Goal: Task Accomplishment & Management: Manage account settings

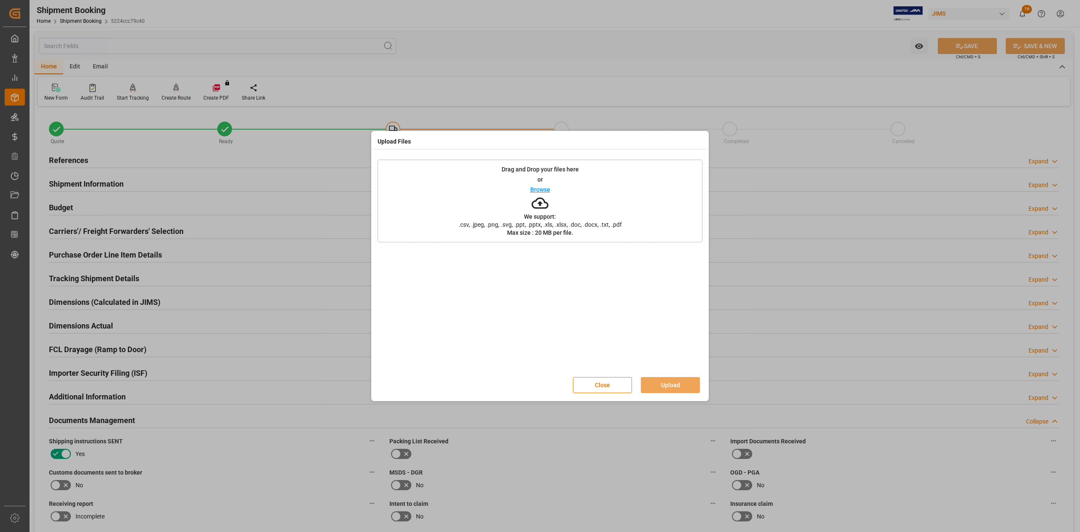
scroll to position [338, 0]
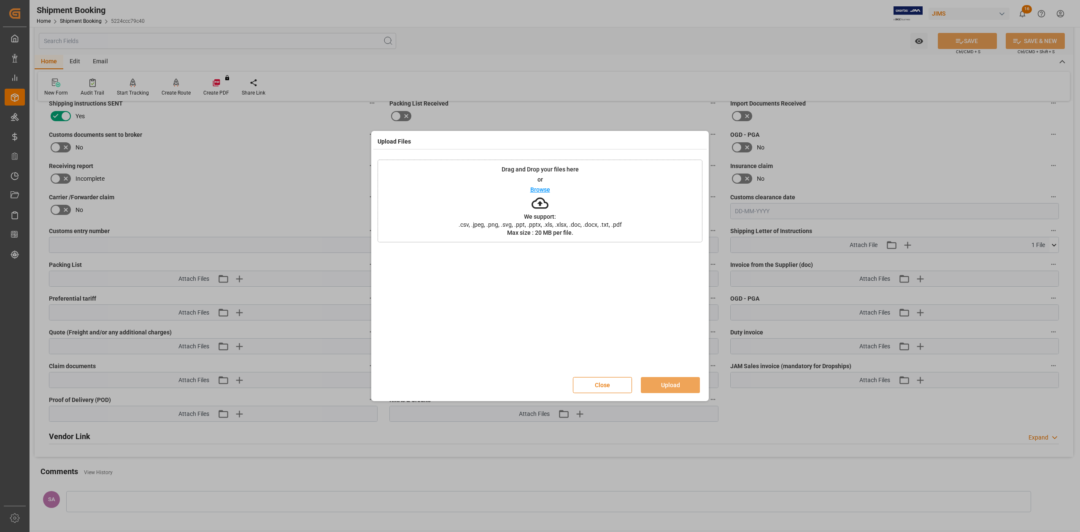
click at [595, 387] on button "Close" at bounding box center [602, 385] width 59 height 16
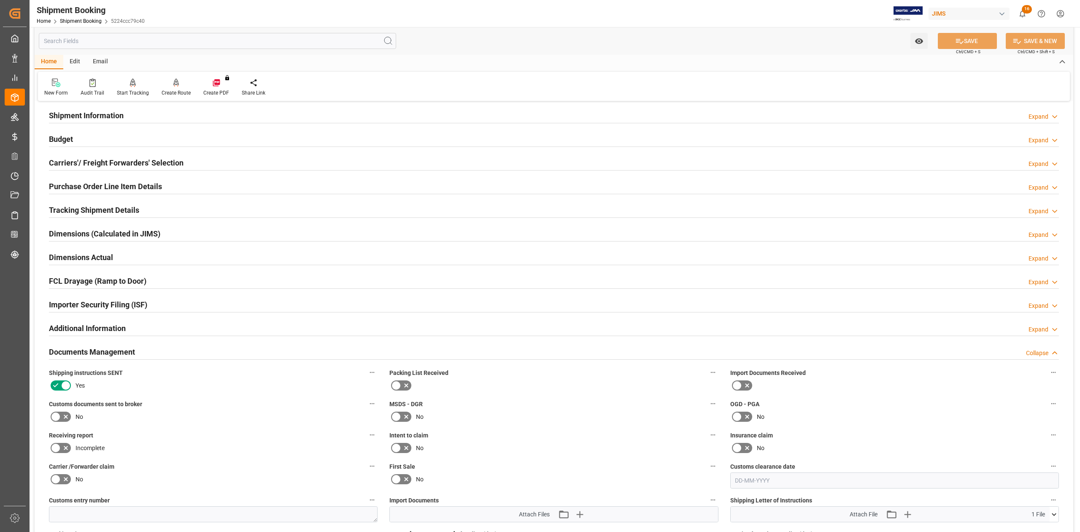
scroll to position [0, 0]
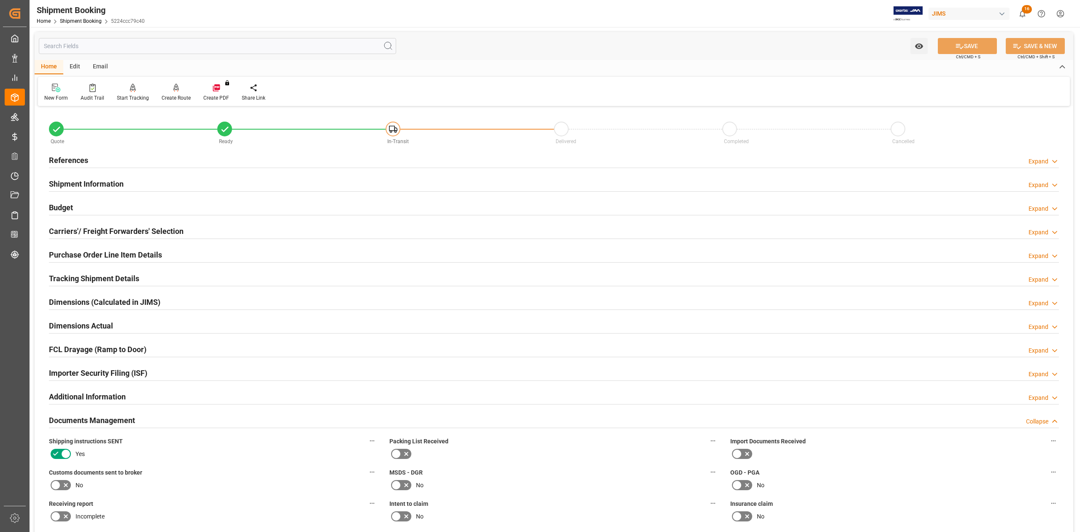
click at [73, 161] on h2 "References" at bounding box center [68, 159] width 39 height 11
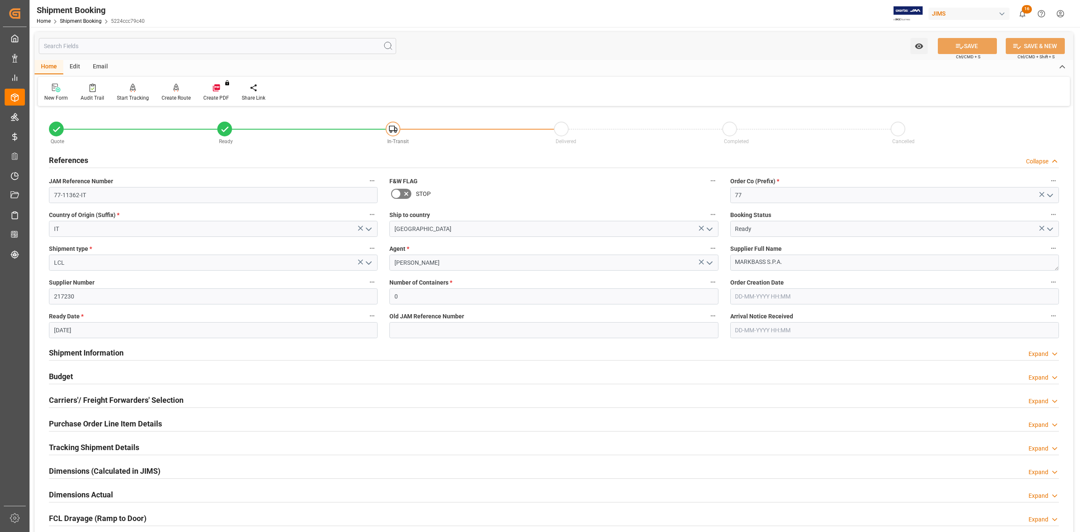
click at [61, 375] on h2 "Budget" at bounding box center [61, 376] width 24 height 11
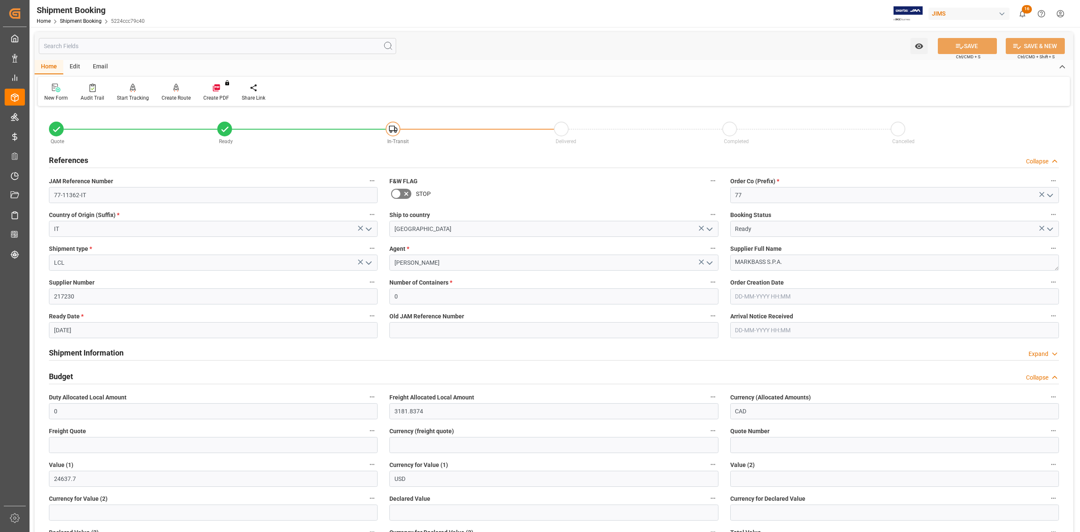
click at [61, 375] on h2 "Budget" at bounding box center [61, 376] width 24 height 11
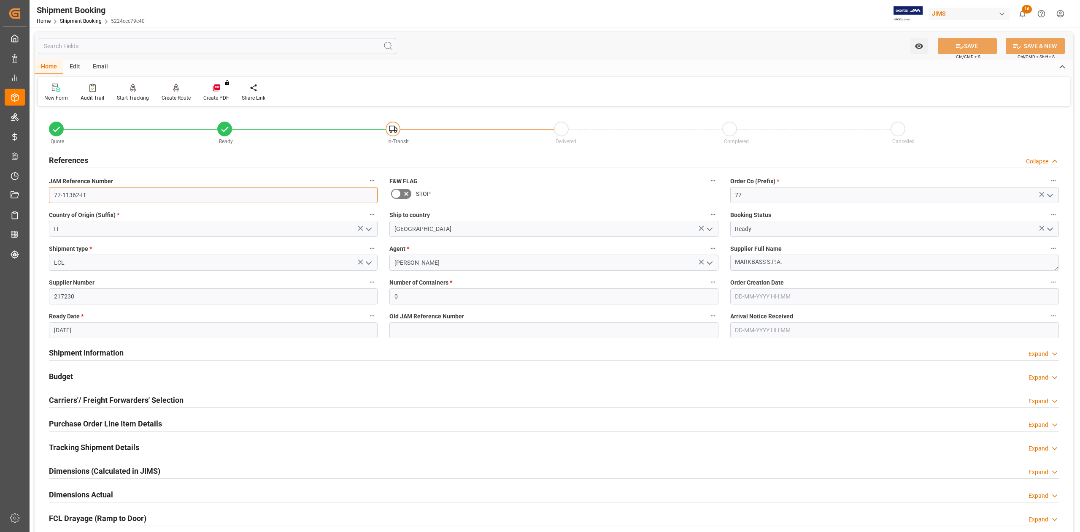
click at [97, 190] on input "77-11362-IT" at bounding box center [213, 195] width 329 height 16
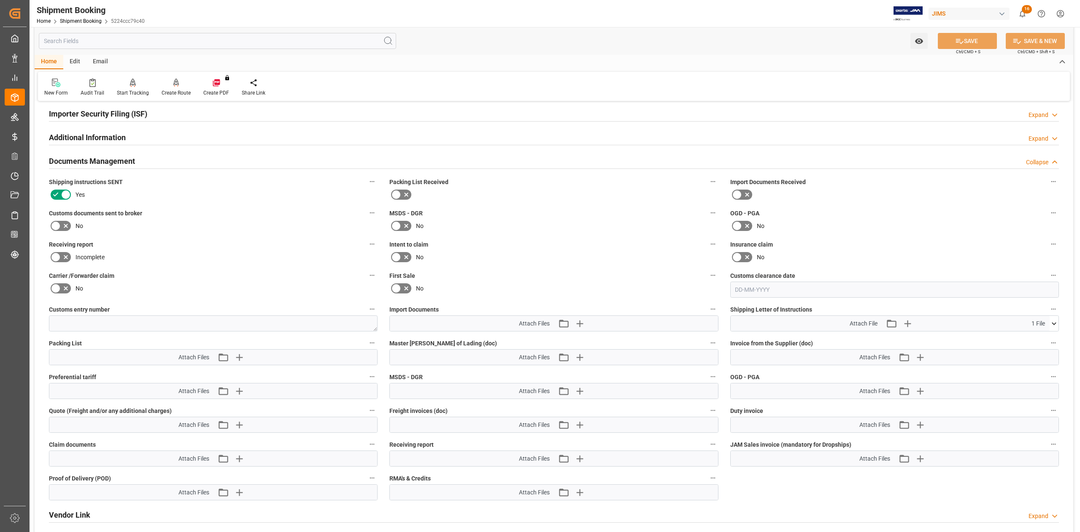
scroll to position [450, 0]
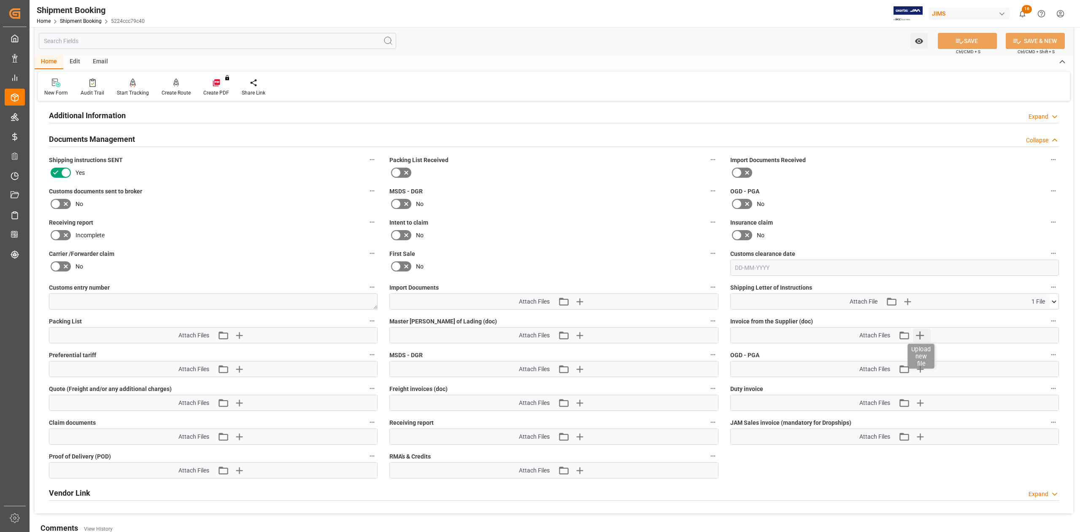
click at [924, 336] on icon "button" at bounding box center [921, 335] width 14 height 14
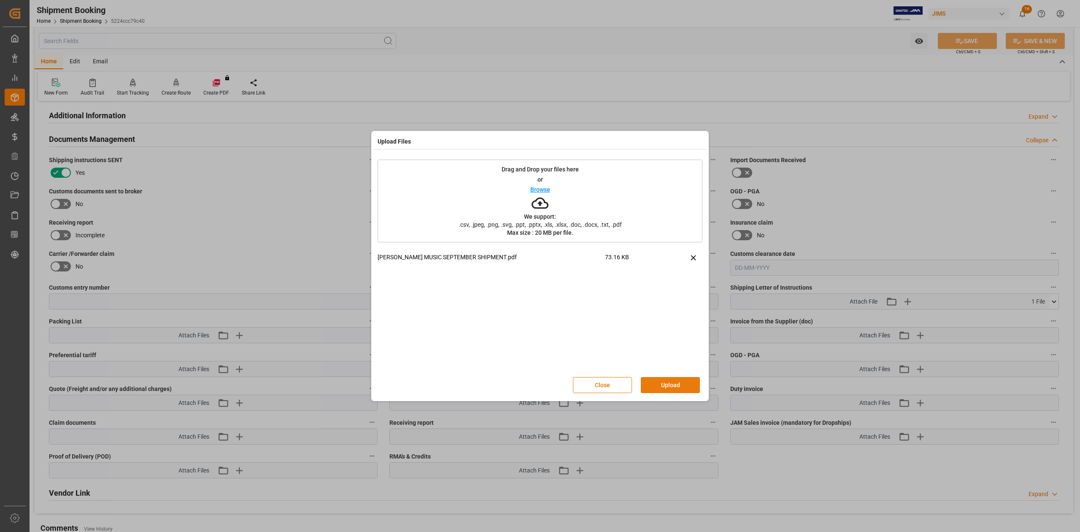
click at [664, 382] on button "Upload" at bounding box center [670, 385] width 59 height 16
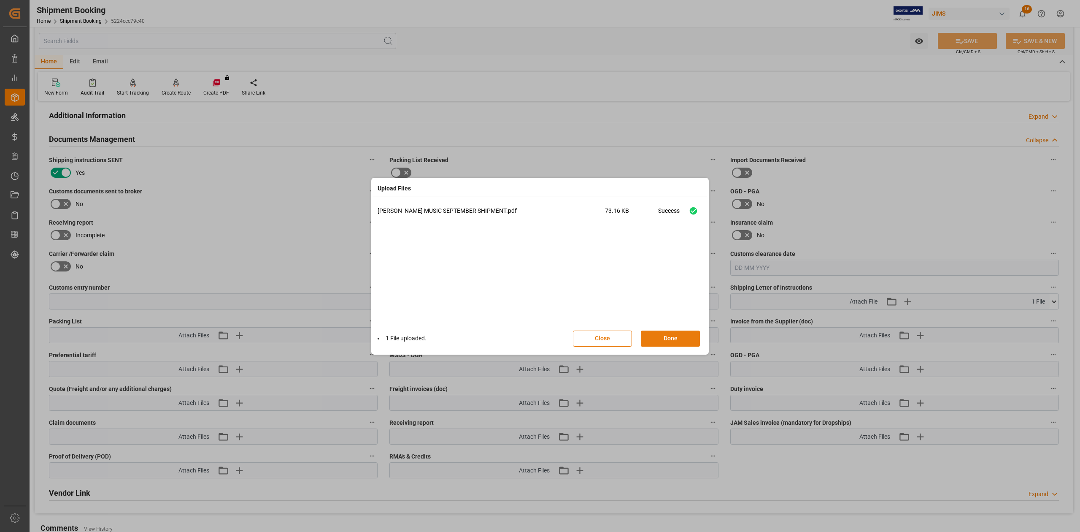
click at [683, 339] on button "Done" at bounding box center [670, 338] width 59 height 16
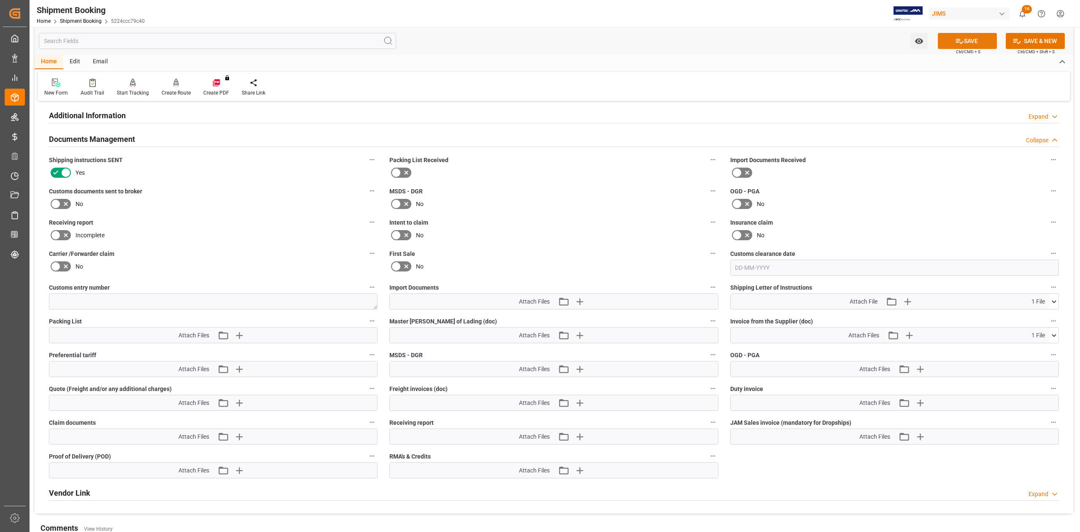
click at [978, 43] on button "SAVE" at bounding box center [967, 41] width 59 height 16
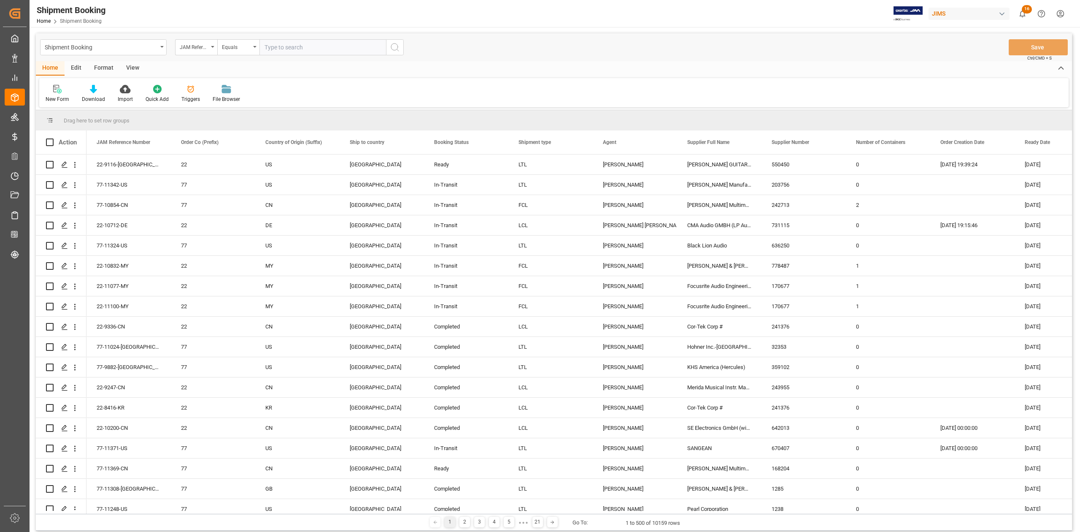
click at [328, 53] on input "text" at bounding box center [323, 47] width 127 height 16
paste input "77-11025-ID"
type input "77-11025-ID"
click at [390, 46] on icon "search button" at bounding box center [395, 47] width 10 height 10
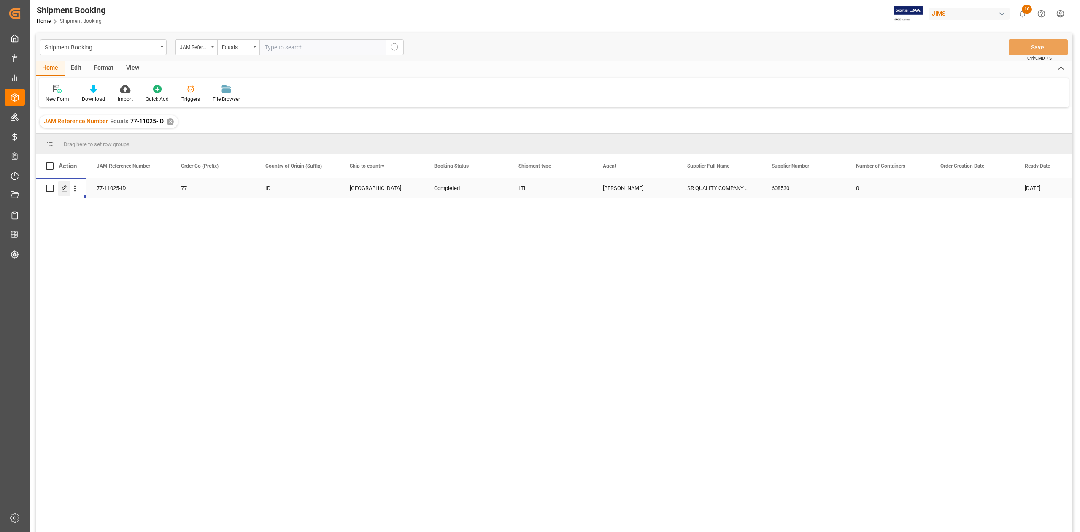
click at [63, 189] on polygon "Press SPACE to select this row." at bounding box center [64, 188] width 4 height 4
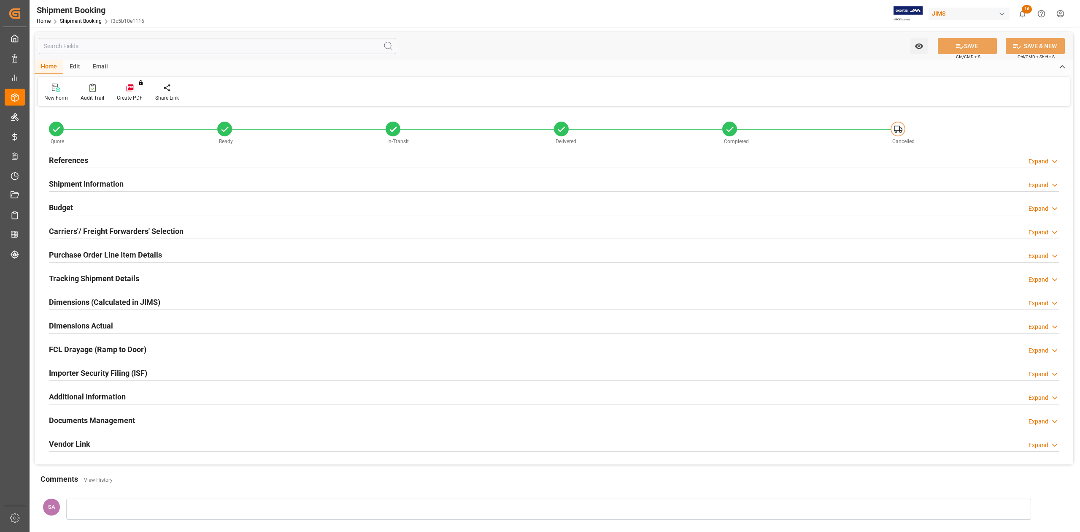
type input "1"
click at [64, 210] on h2 "Budget" at bounding box center [61, 207] width 24 height 11
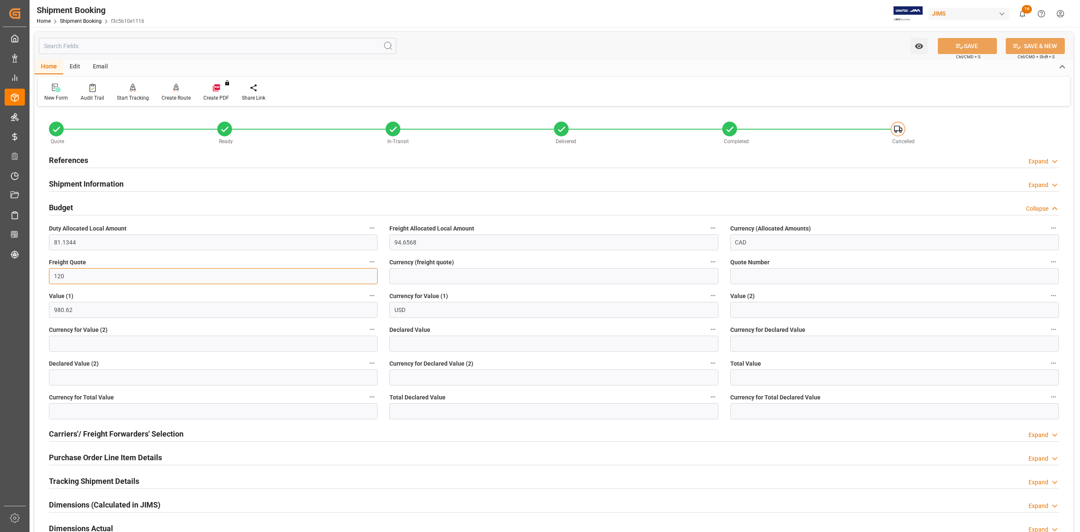
click at [85, 274] on input "120" at bounding box center [213, 276] width 329 height 16
type input "0"
click at [955, 46] on icon at bounding box center [959, 46] width 9 height 9
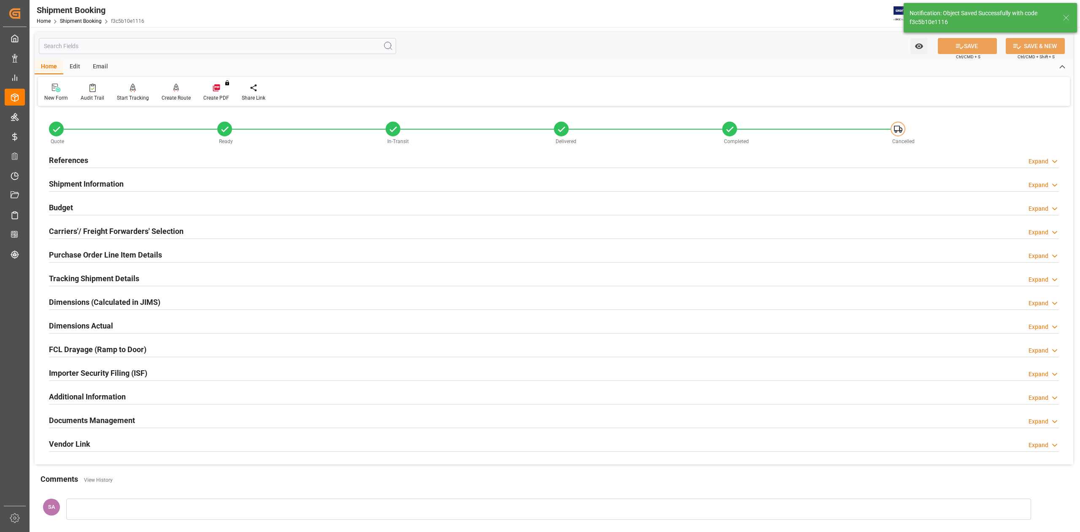
click at [80, 252] on h2 "Purchase Order Line Item Details" at bounding box center [105, 254] width 113 height 11
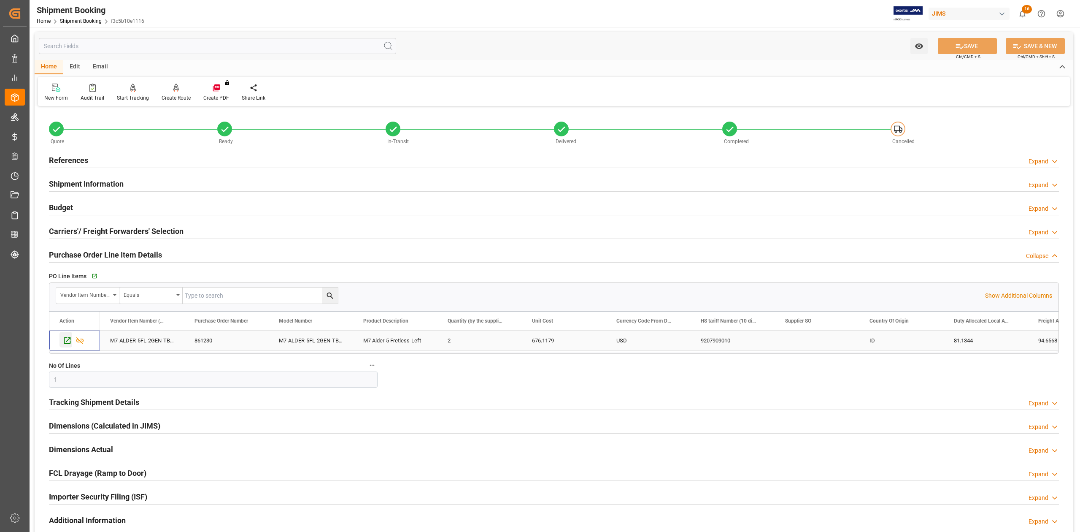
click at [66, 339] on icon "Press SPACE to select this row." at bounding box center [67, 340] width 9 height 9
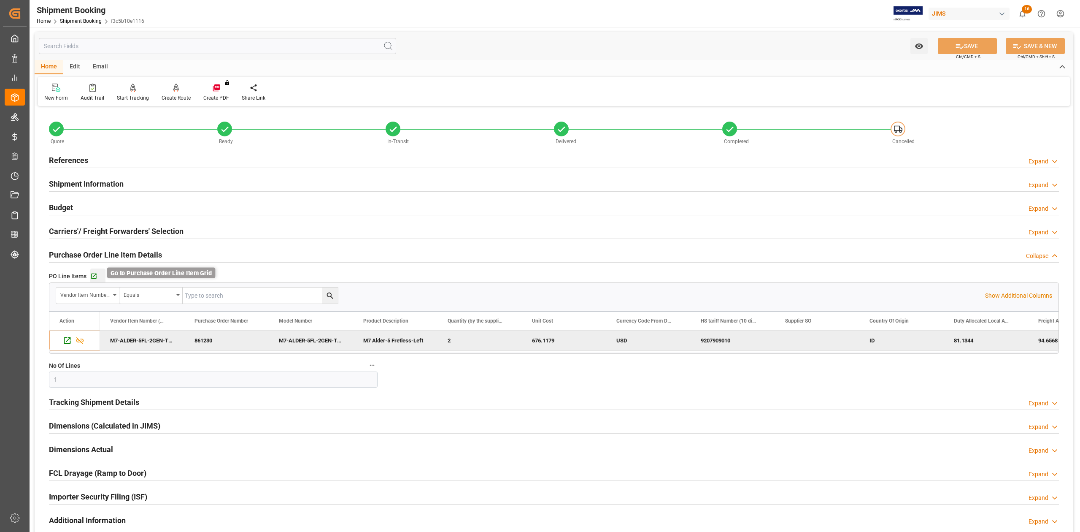
click at [92, 275] on icon "button" at bounding box center [93, 276] width 7 height 7
click at [82, 162] on h2 "References" at bounding box center [68, 159] width 39 height 11
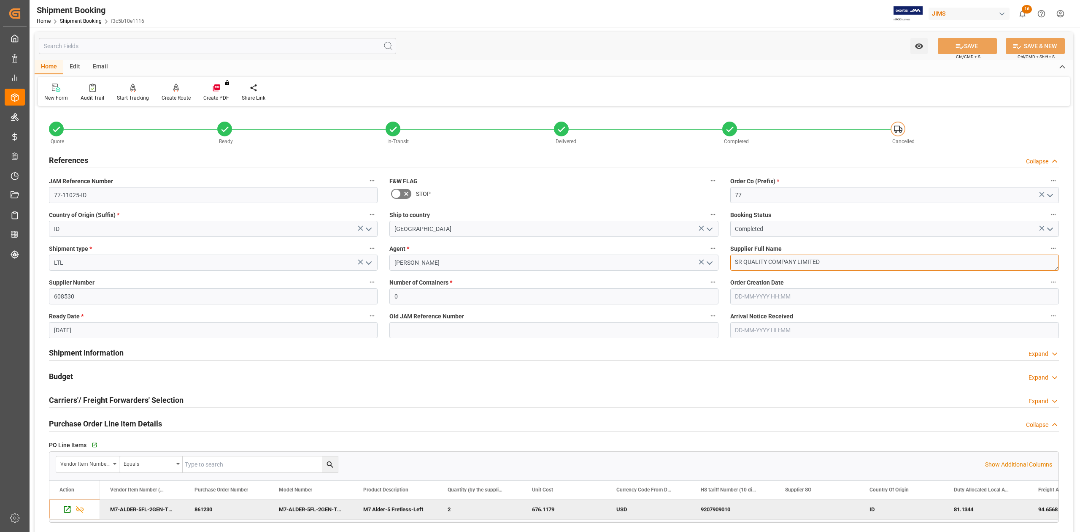
click at [843, 261] on textarea "SR QUALITY COMPANY LIMITED" at bounding box center [894, 262] width 329 height 16
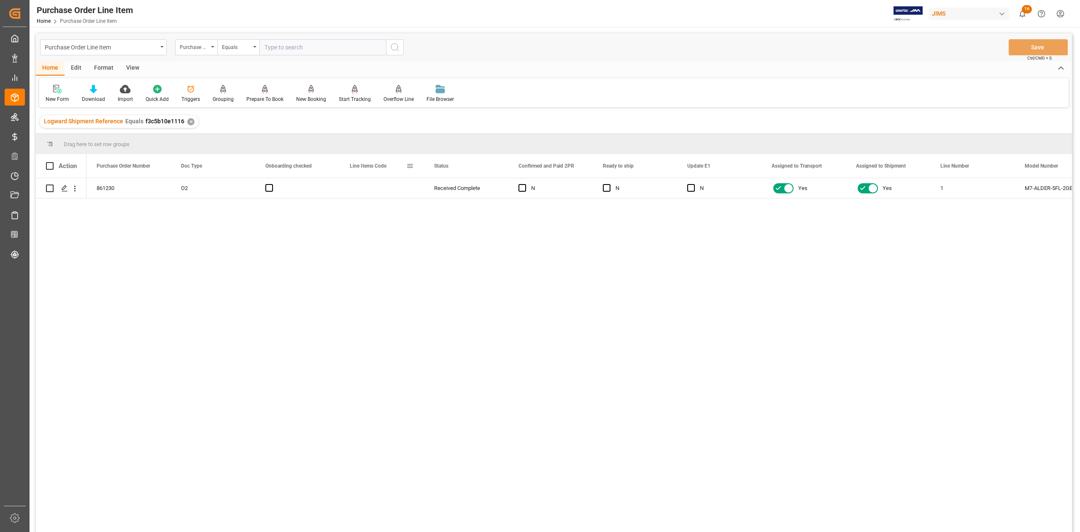
click at [409, 168] on span at bounding box center [410, 166] width 8 height 8
click at [492, 165] on span "columns" at bounding box center [489, 167] width 8 height 8
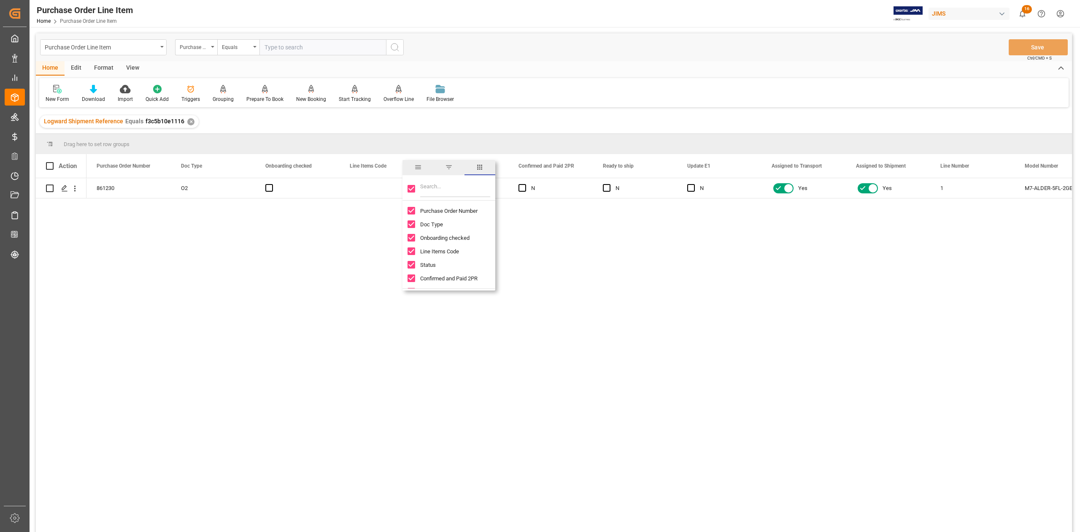
click at [411, 188] on input "Toggle Select All Columns" at bounding box center [412, 189] width 8 height 8
checkbox input "false"
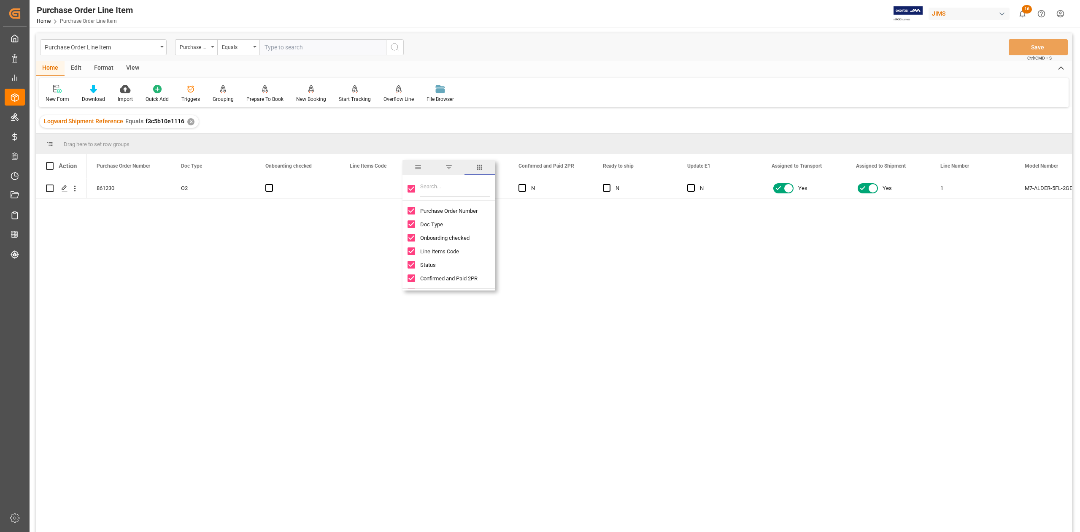
checkbox input "false"
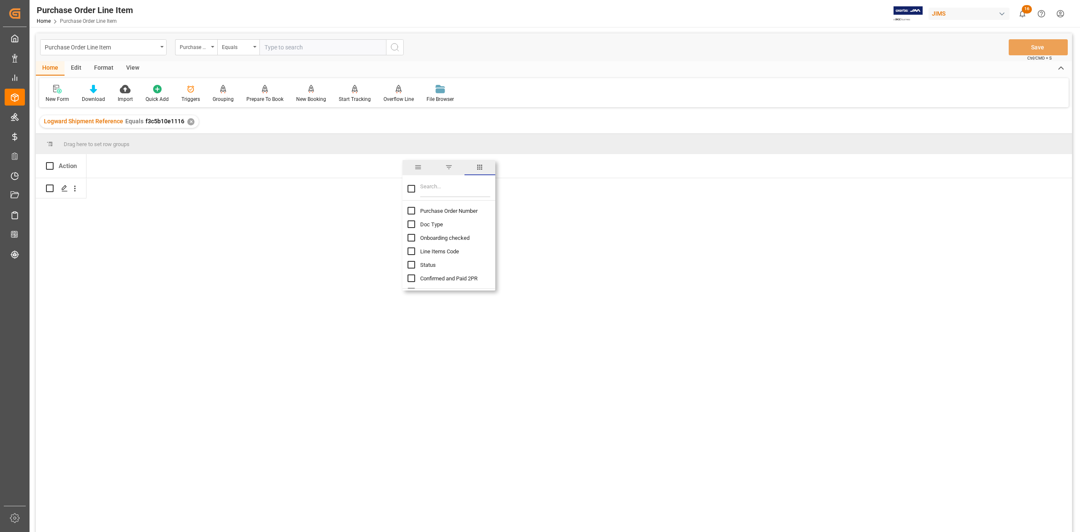
click at [435, 189] on input "Filter Columns Input" at bounding box center [455, 188] width 70 height 17
type input "inc"
click at [426, 211] on span "Incoterm Vendor Master (by the supplier)" at bounding box center [468, 211] width 97 height 6
checkbox input "false"
checkbox input "true"
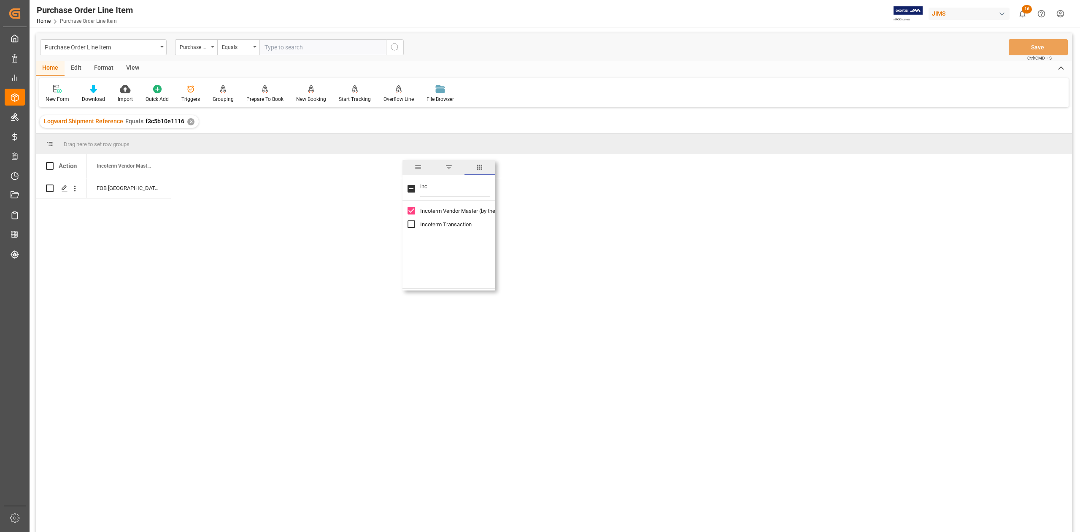
click at [414, 224] on input "Incoterm Transaction column toggle visibility (hidden)" at bounding box center [412, 224] width 8 height 8
checkbox input "true"
click at [207, 186] on div "FOB Jakarta ID" at bounding box center [213, 188] width 84 height 20
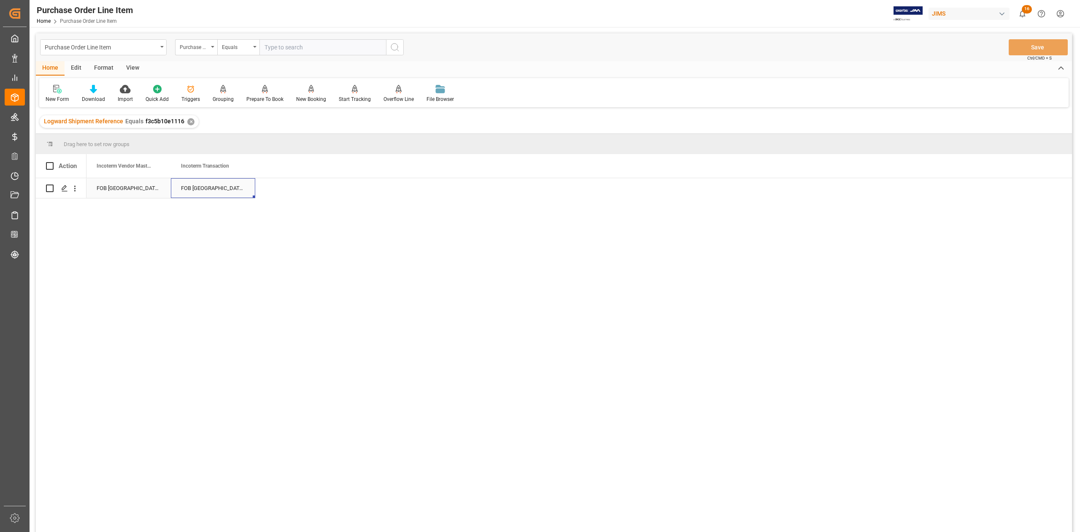
click at [214, 183] on div "FOB Jakarta ID" at bounding box center [213, 188] width 84 height 20
click at [212, 193] on input "FOB Jakarta ID" at bounding box center [213, 193] width 71 height 16
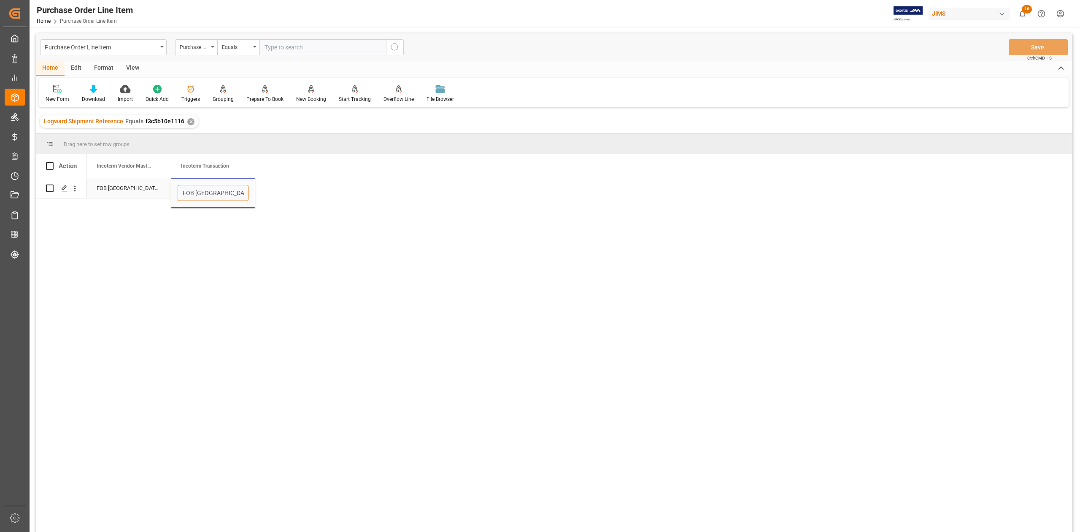
type input "d"
type input "DAP, Montreal"
click at [375, 288] on div "FOB Jakarta ID DAP, Montreal" at bounding box center [580, 357] width 986 height 359
click at [236, 309] on div "FOB Jakarta ID DAP, Montreal" at bounding box center [580, 357] width 986 height 359
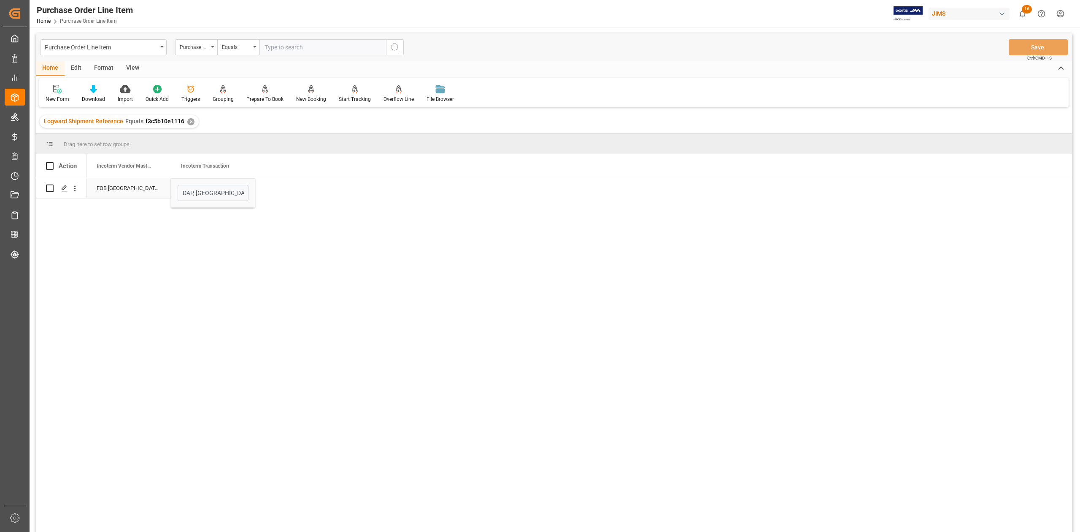
click at [123, 191] on div "FOB Jakarta ID" at bounding box center [129, 188] width 84 height 20
click at [1041, 44] on button "Save" at bounding box center [1038, 47] width 59 height 16
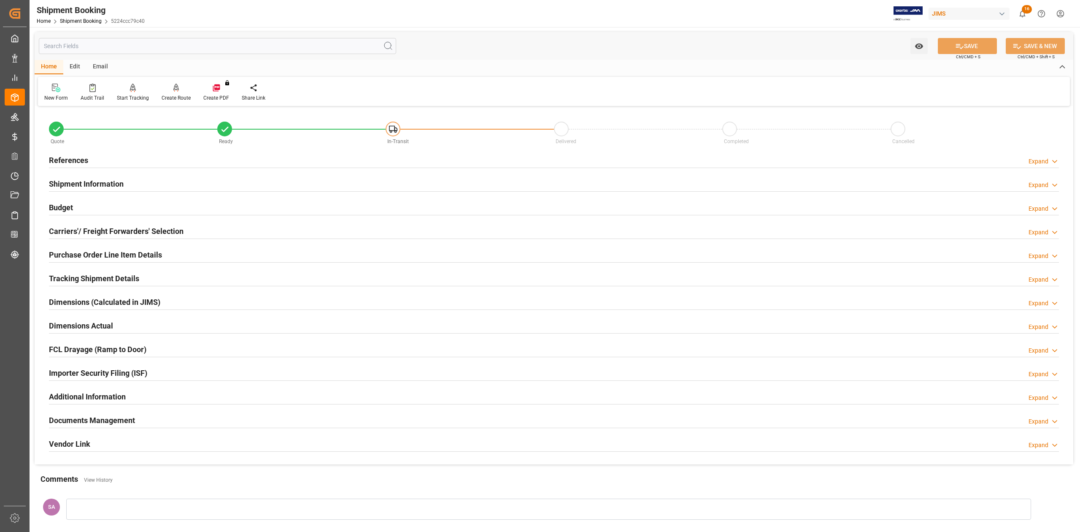
click at [66, 210] on h2 "Budget" at bounding box center [61, 207] width 24 height 11
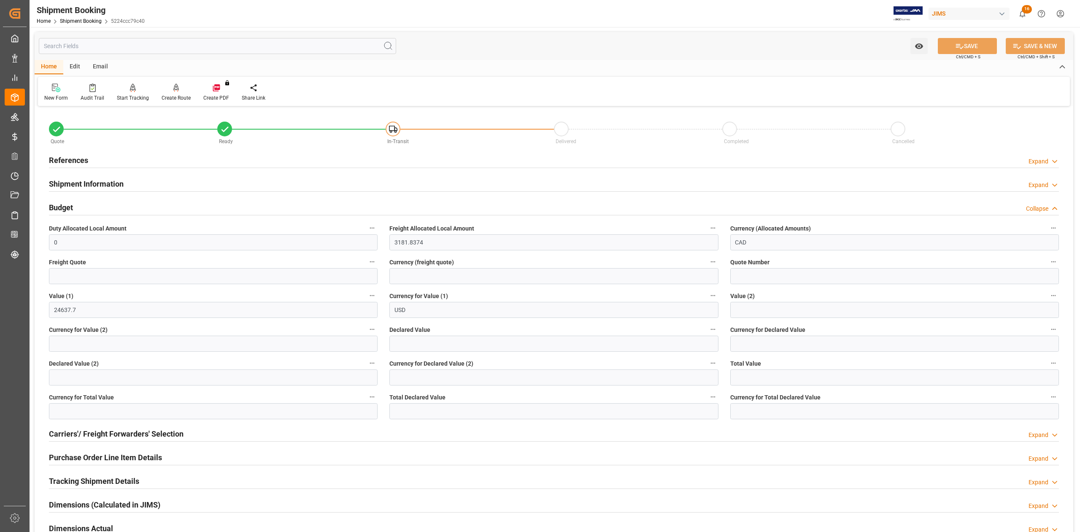
click at [66, 210] on h2 "Budget" at bounding box center [61, 207] width 24 height 11
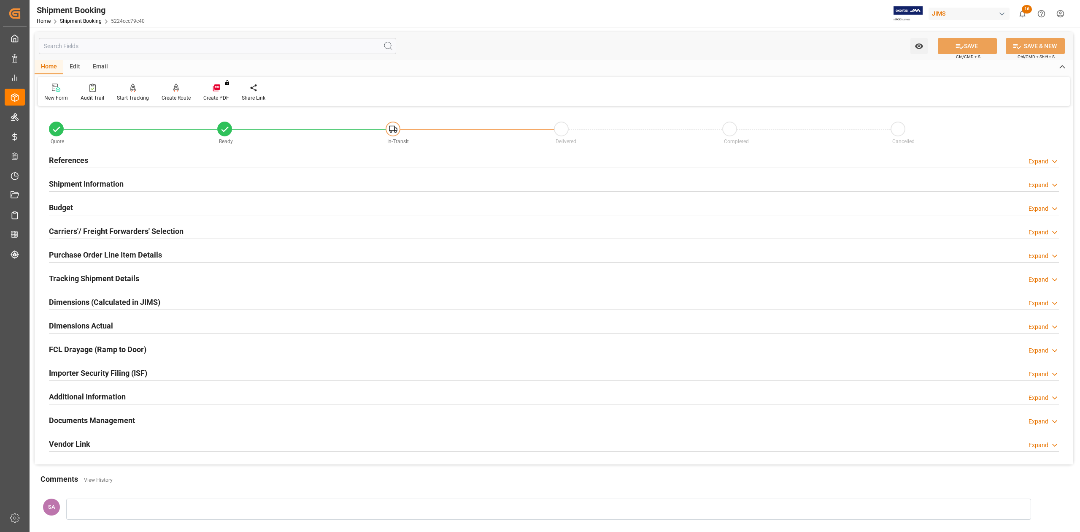
scroll to position [56, 0]
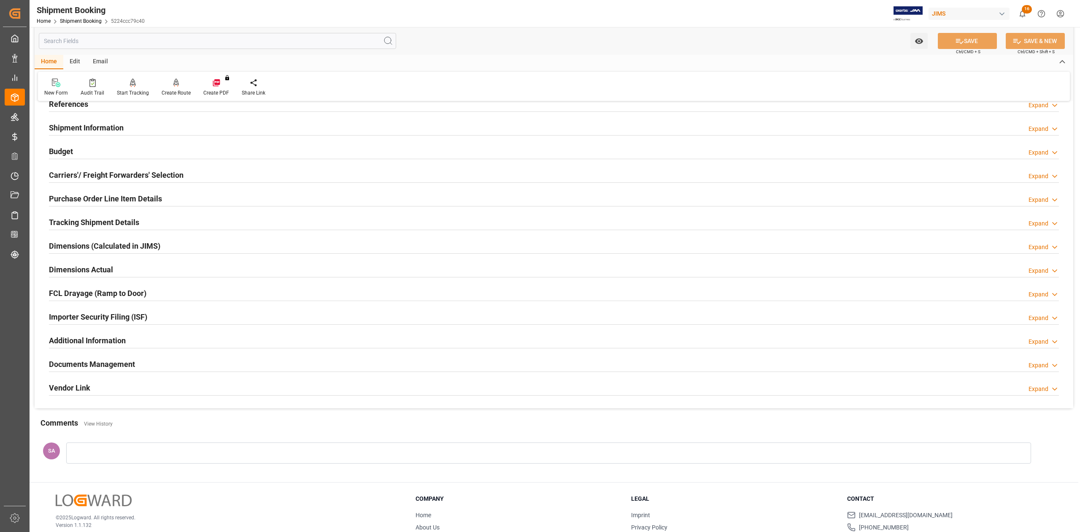
click at [71, 195] on h2 "Purchase Order Line Item Details" at bounding box center [105, 198] width 113 height 11
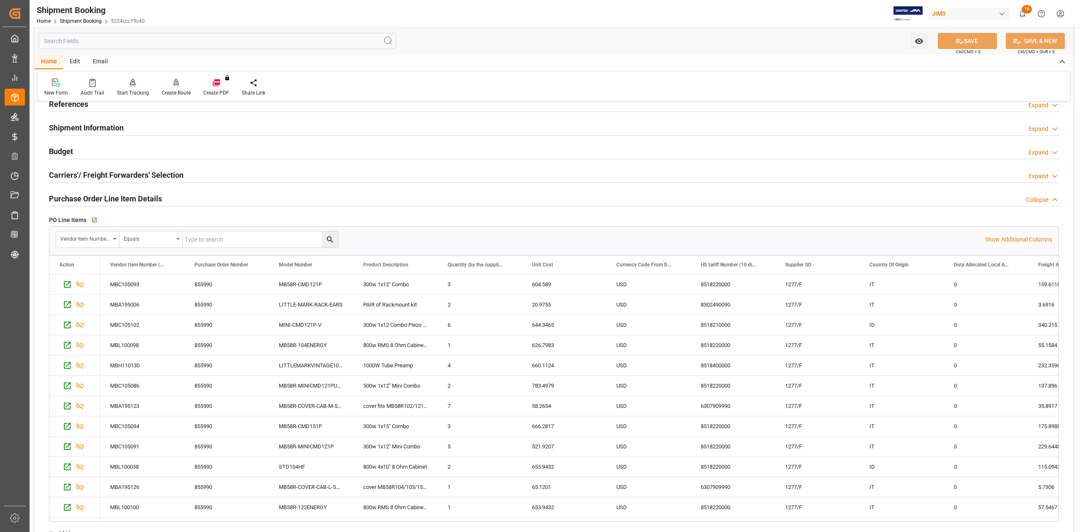
click at [71, 195] on h2 "Purchase Order Line Item Details" at bounding box center [105, 198] width 113 height 11
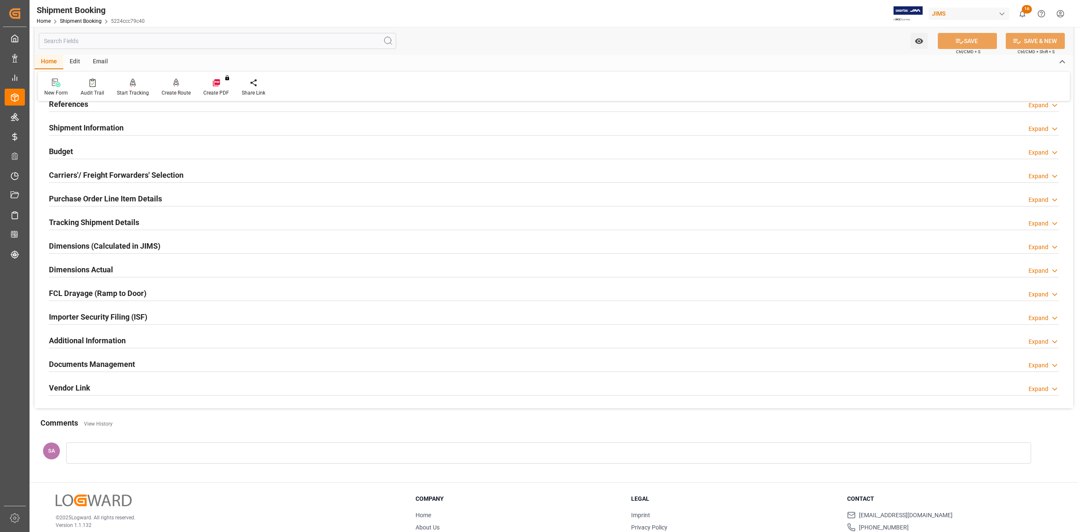
click at [109, 360] on h2 "Documents Management" at bounding box center [92, 363] width 86 height 11
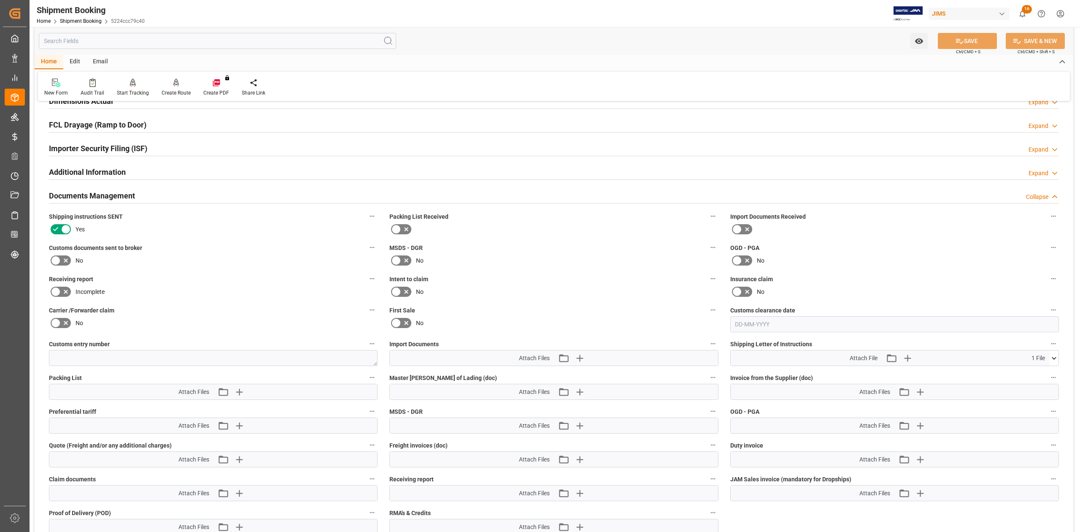
scroll to position [225, 0]
click at [919, 392] on icon "button" at bounding box center [921, 391] width 14 height 14
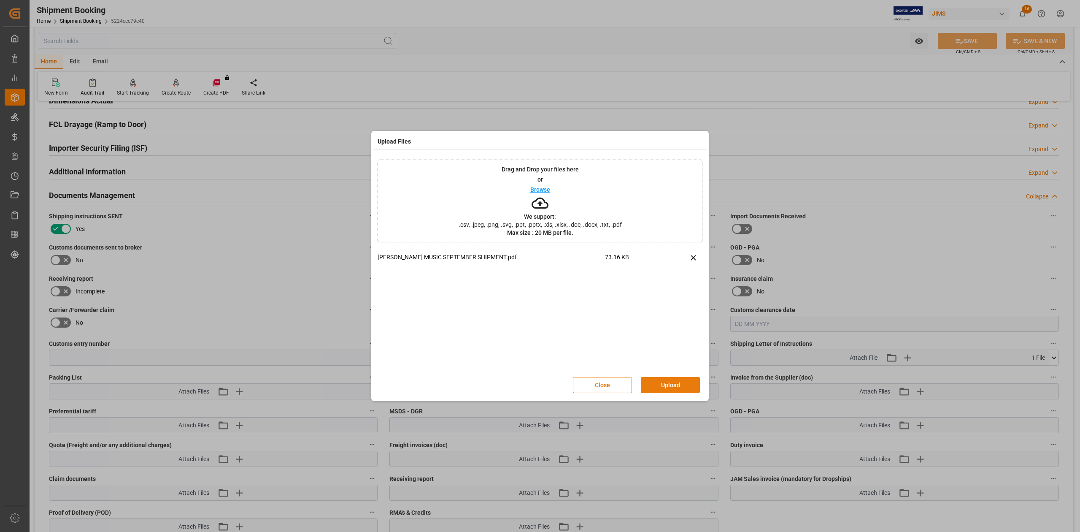
click at [686, 382] on button "Upload" at bounding box center [670, 385] width 59 height 16
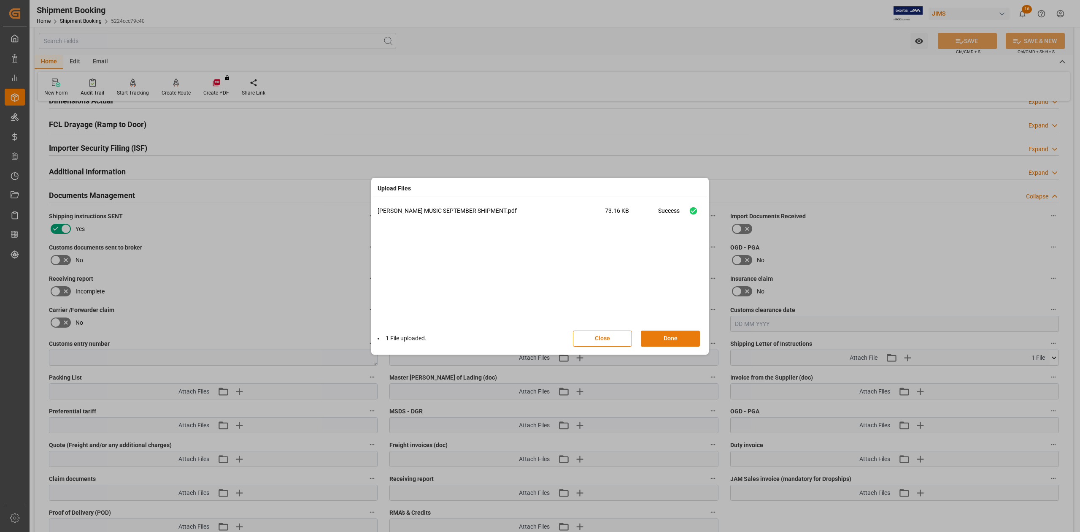
click at [672, 337] on button "Done" at bounding box center [670, 338] width 59 height 16
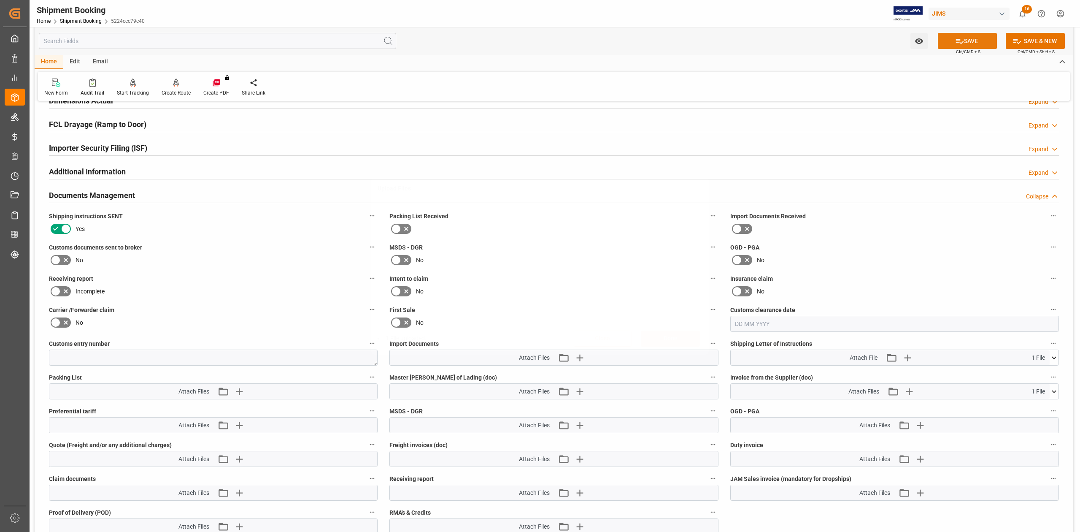
click at [976, 41] on button "SAVE" at bounding box center [967, 41] width 59 height 16
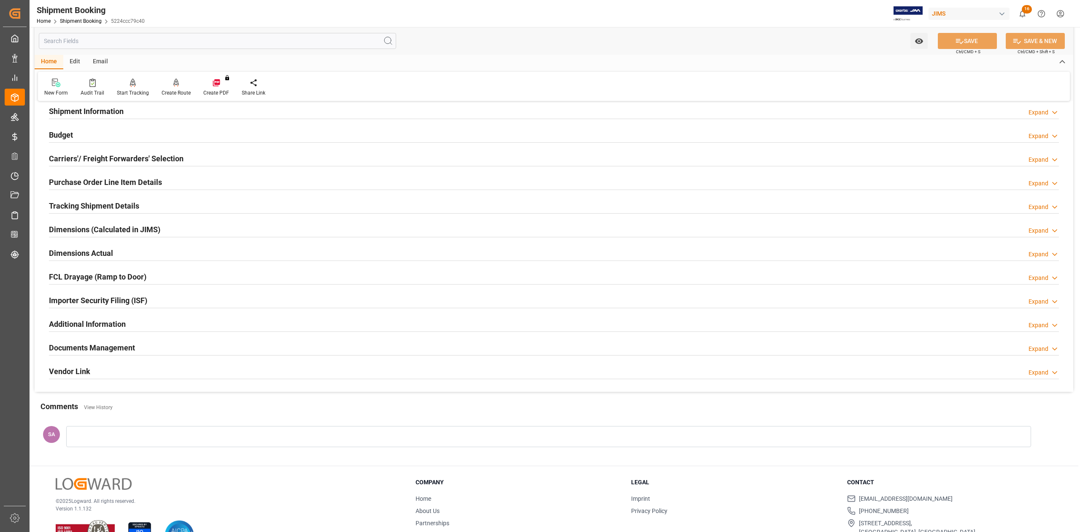
scroll to position [0, 0]
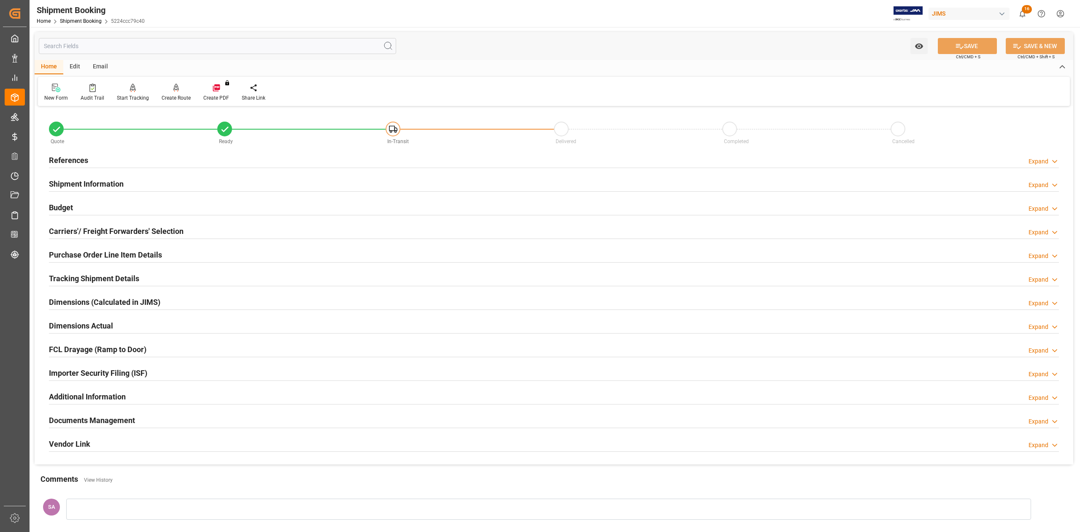
drag, startPoint x: 66, startPoint y: 156, endPoint x: 83, endPoint y: 156, distance: 17.3
click at [65, 156] on h2 "References" at bounding box center [68, 159] width 39 height 11
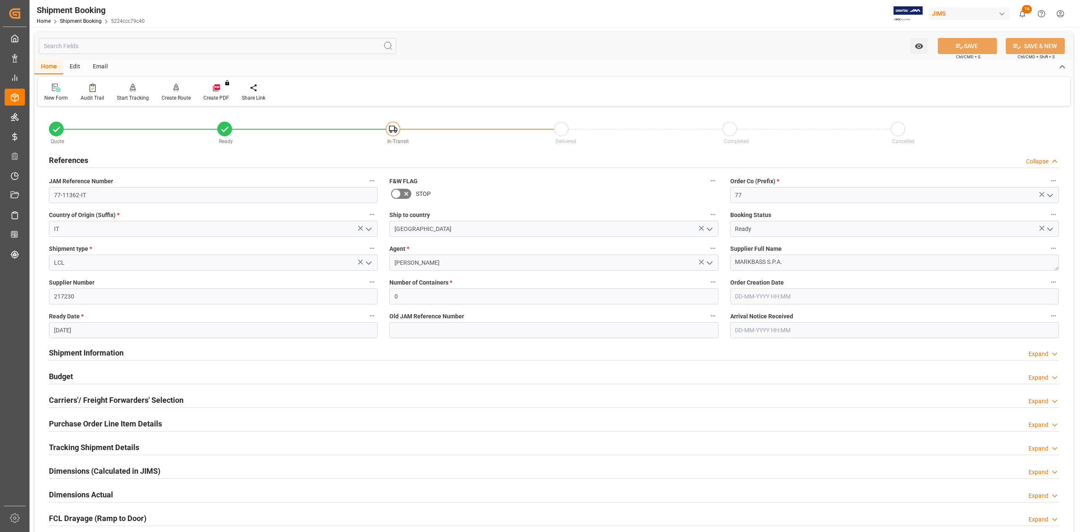
click at [81, 157] on h2 "References" at bounding box center [68, 159] width 39 height 11
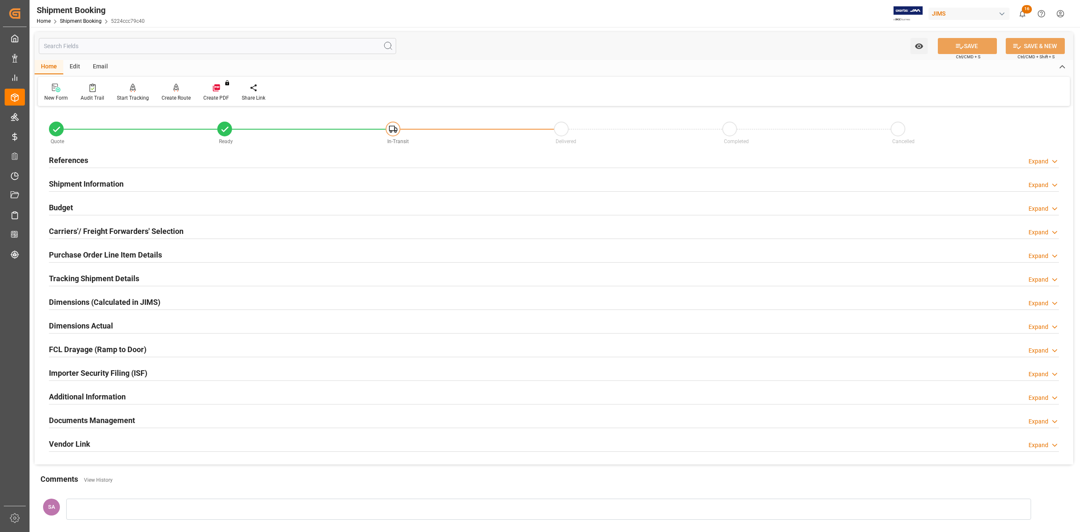
click at [85, 161] on h2 "References" at bounding box center [68, 159] width 39 height 11
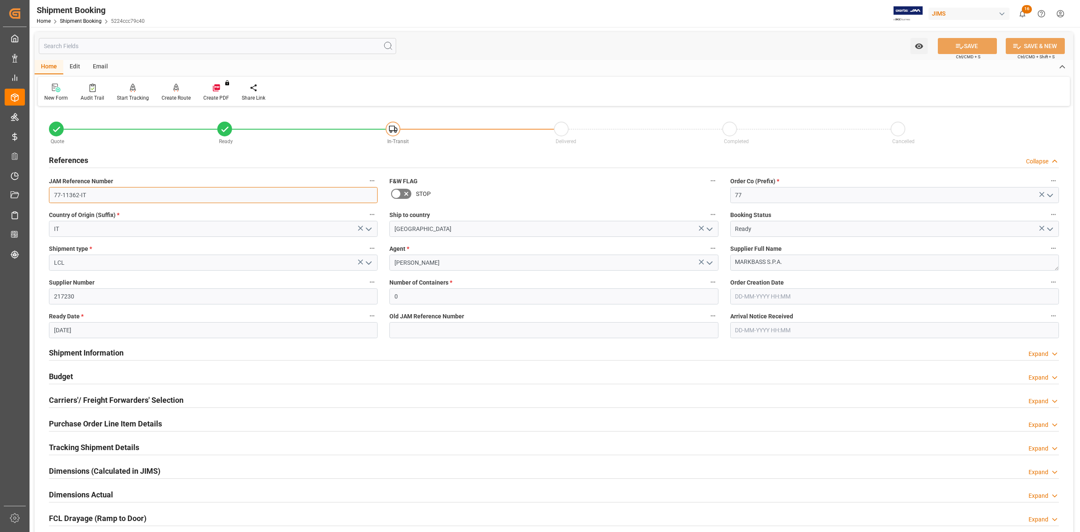
click at [98, 193] on input "77-11362-IT" at bounding box center [213, 195] width 329 height 16
click at [805, 264] on textarea "MARKBASS S.P.A." at bounding box center [894, 262] width 329 height 16
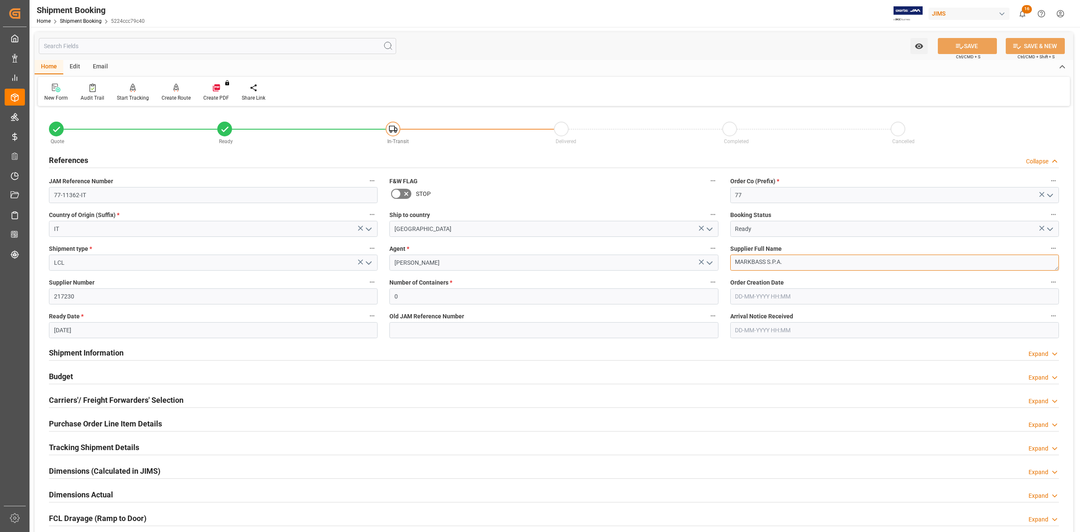
click at [804, 264] on textarea "MARKBASS S.P.A." at bounding box center [894, 262] width 329 height 16
click at [132, 195] on input "77-11362-IT" at bounding box center [213, 195] width 329 height 16
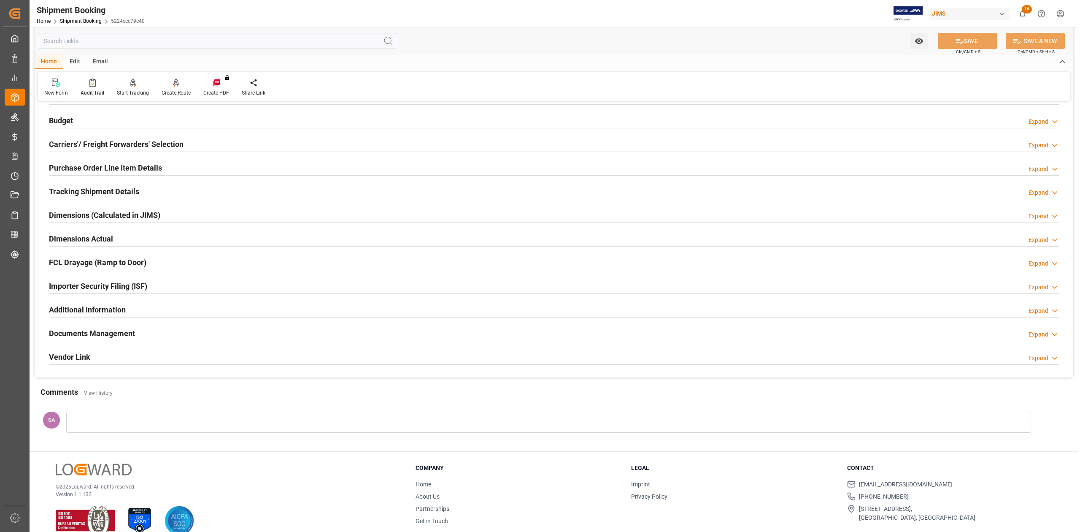
scroll to position [272, 0]
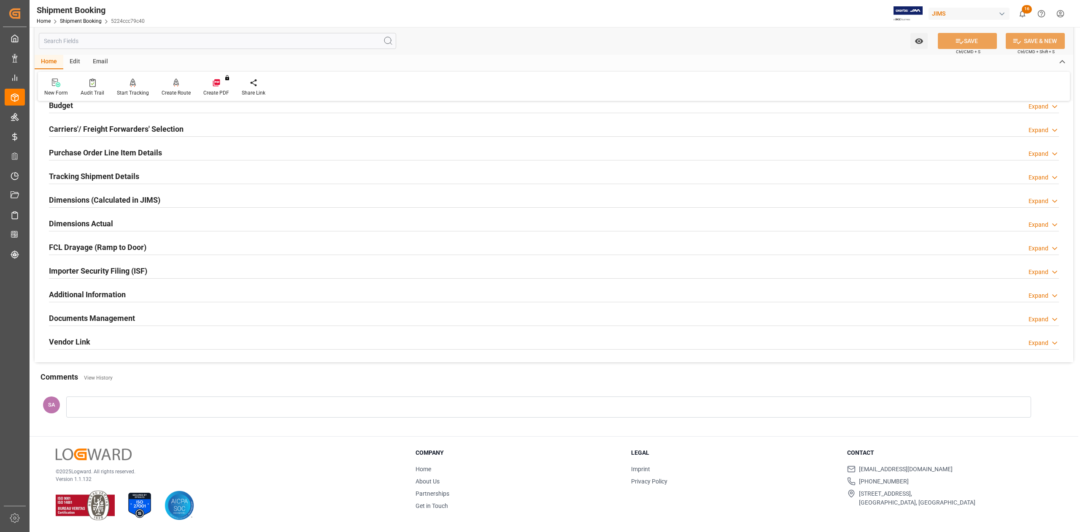
click at [89, 224] on h2 "Dimensions Actual" at bounding box center [81, 223] width 64 height 11
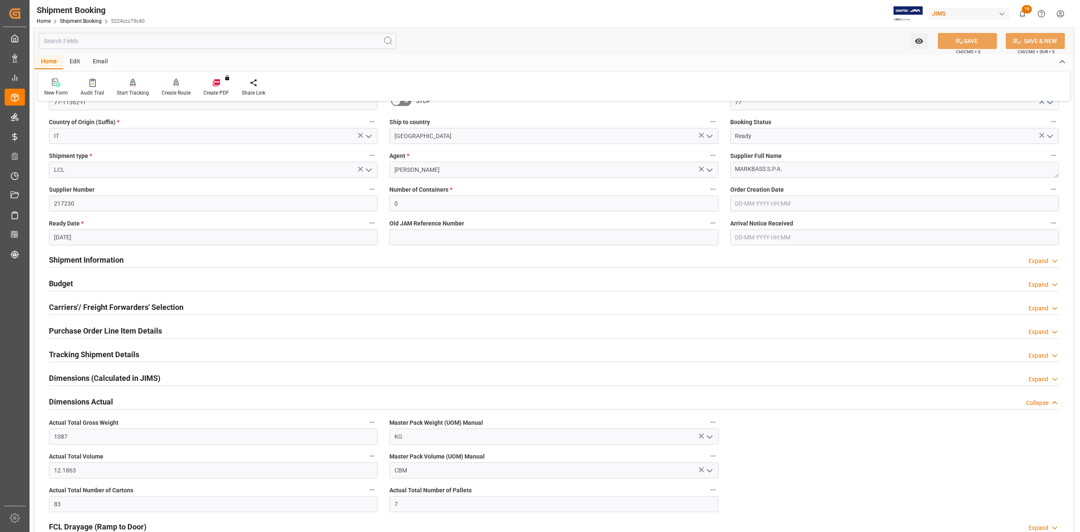
scroll to position [0, 0]
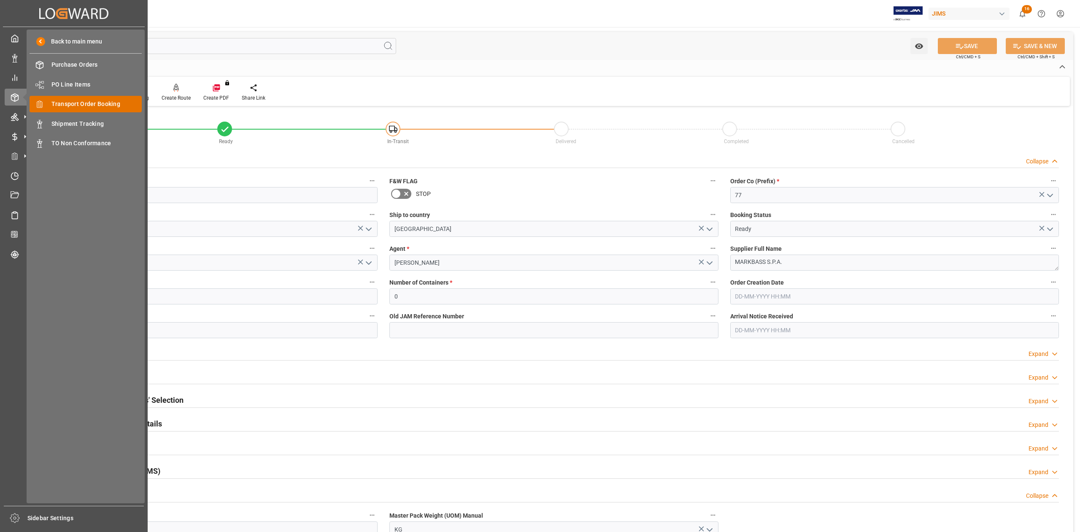
click at [74, 103] on span "Transport Order Booking" at bounding box center [96, 104] width 91 height 9
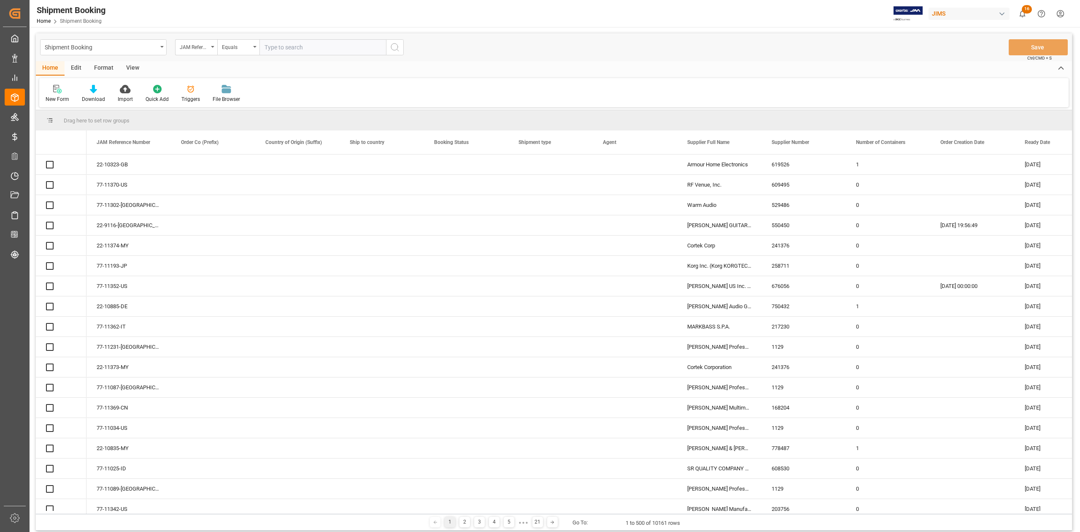
click at [301, 53] on input "text" at bounding box center [323, 47] width 127 height 16
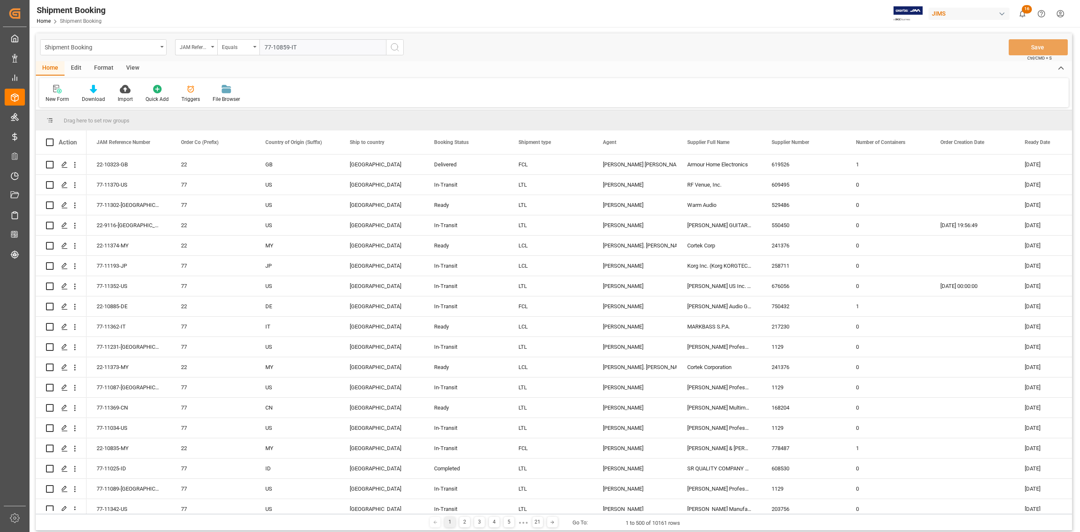
type input "77-10859-IT"
click at [393, 48] on icon "search button" at bounding box center [395, 47] width 10 height 10
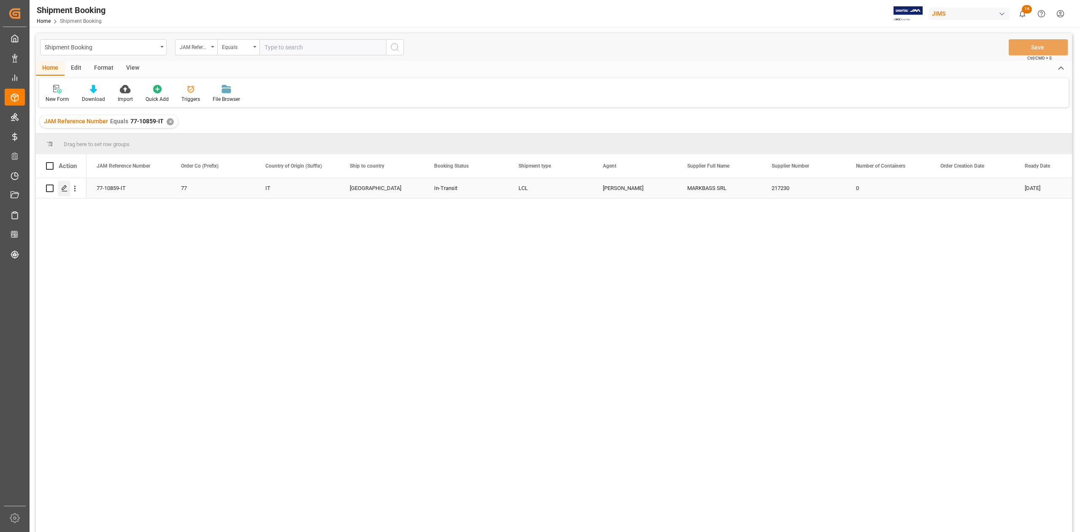
click at [65, 186] on polygon "Press SPACE to select this row." at bounding box center [64, 188] width 4 height 4
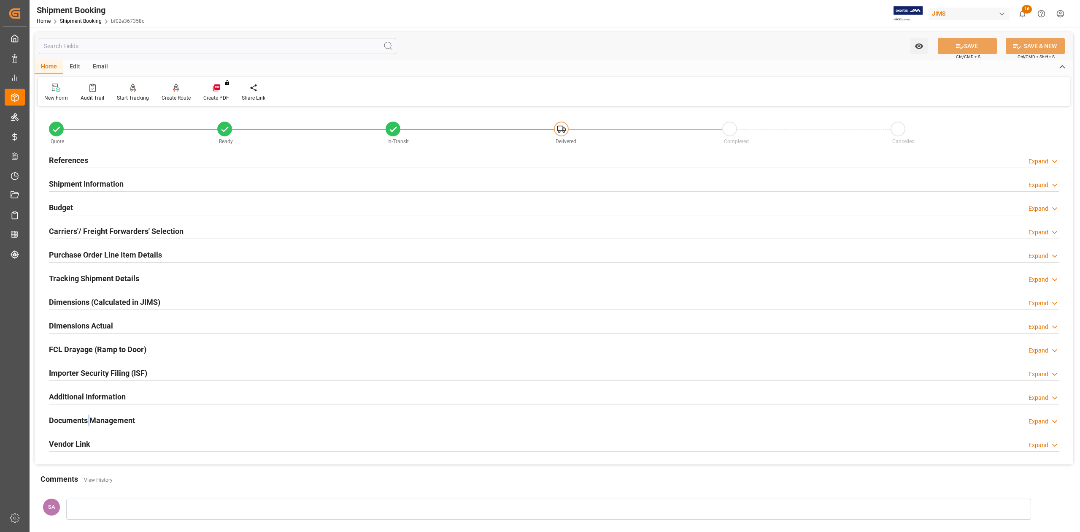
click at [88, 416] on h2 "Documents Management" at bounding box center [92, 419] width 86 height 11
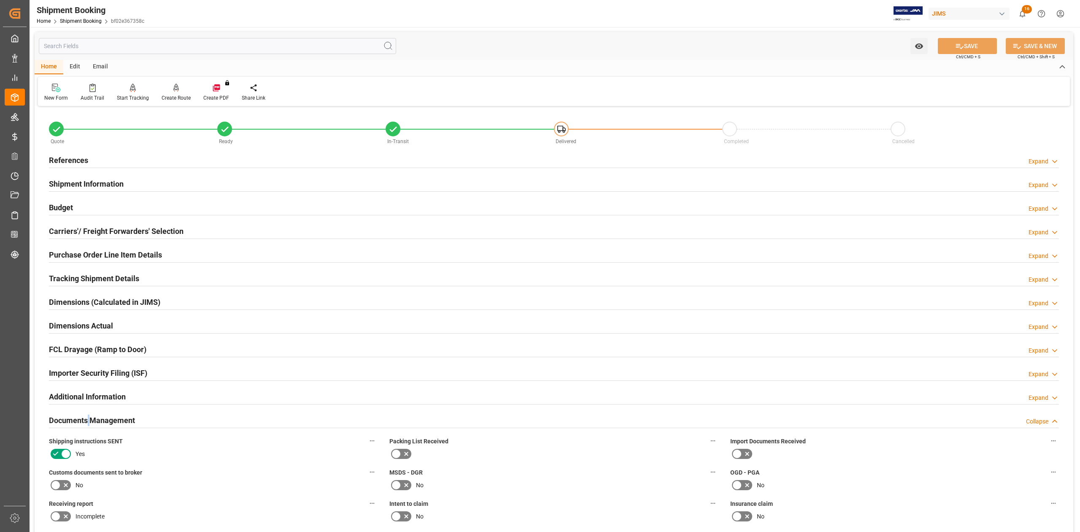
click at [88, 417] on h2 "Documents Management" at bounding box center [92, 419] width 86 height 11
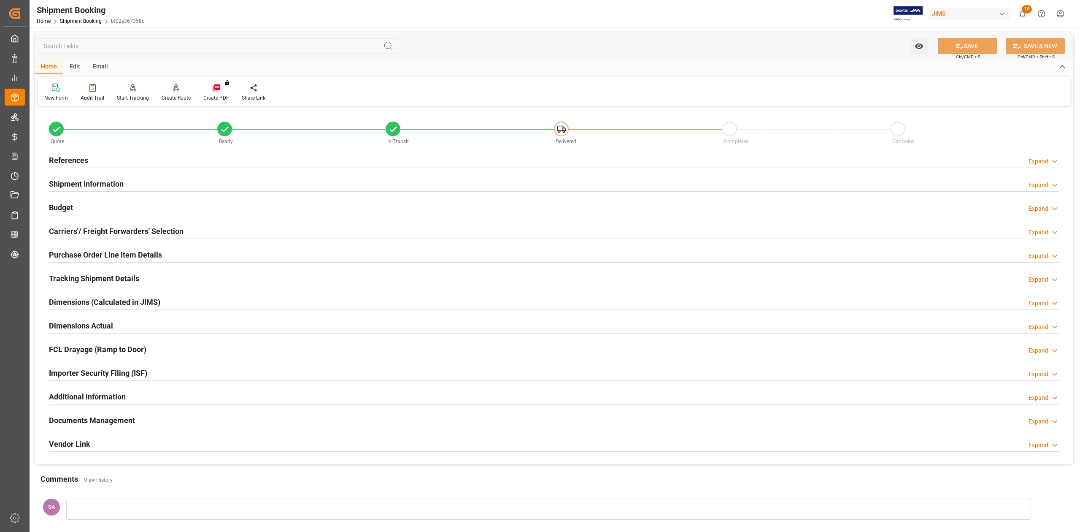
click at [78, 325] on h2 "Dimensions Actual" at bounding box center [81, 325] width 64 height 11
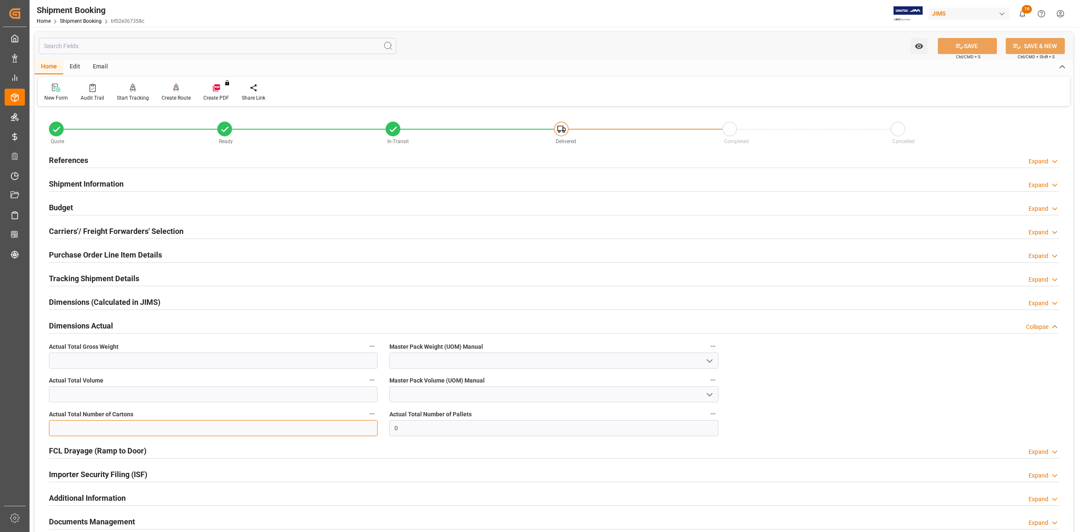
click at [141, 429] on input "text" at bounding box center [213, 428] width 329 height 16
type input "45"
click at [408, 422] on input "0" at bounding box center [553, 428] width 329 height 16
type input "4"
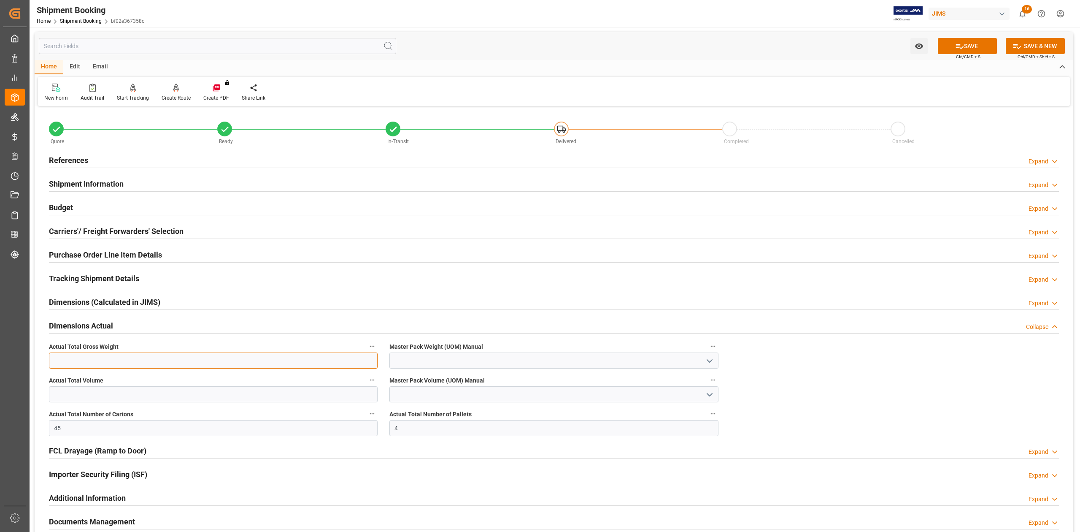
click at [176, 360] on input "text" at bounding box center [213, 360] width 329 height 16
type input "517"
click at [460, 360] on input at bounding box center [553, 360] width 329 height 16
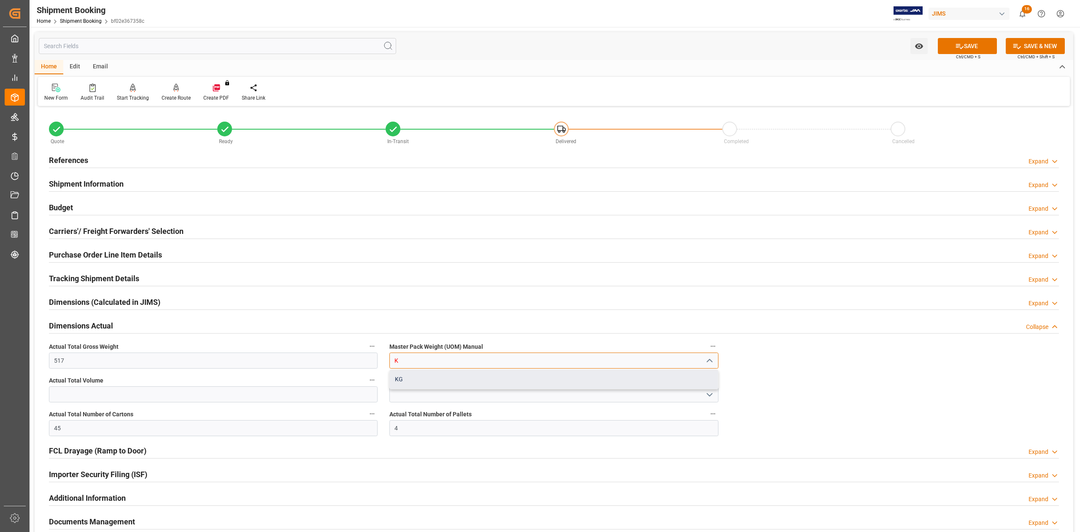
click at [419, 382] on div "KG" at bounding box center [554, 379] width 328 height 19
type input "KG"
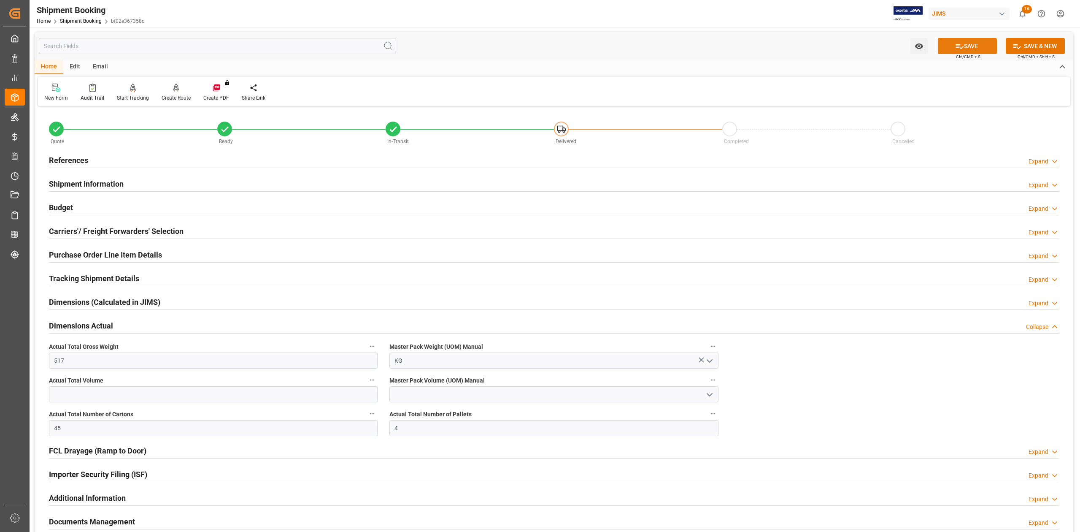
click at [965, 46] on button "SAVE" at bounding box center [967, 46] width 59 height 16
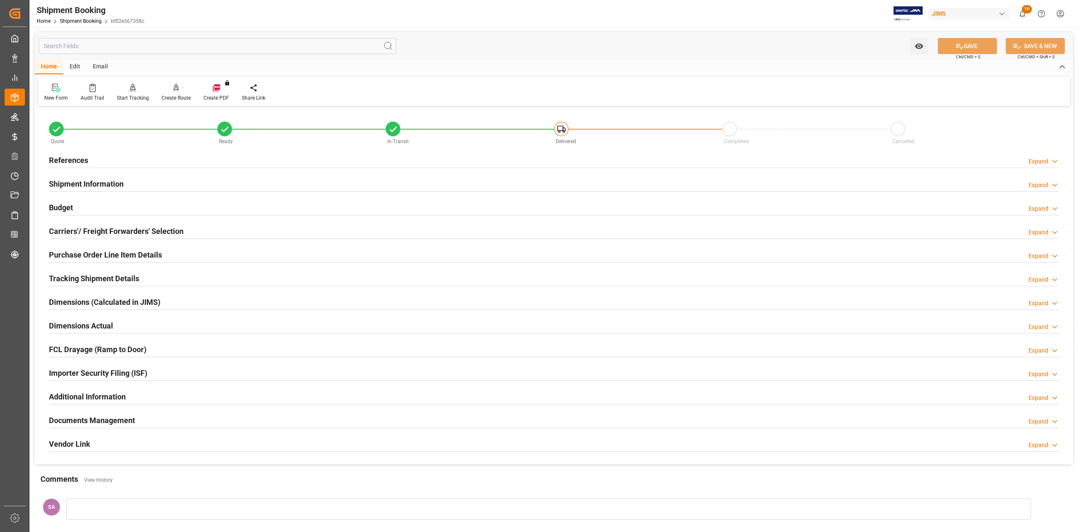
click at [122, 425] on h2 "Documents Management" at bounding box center [92, 419] width 86 height 11
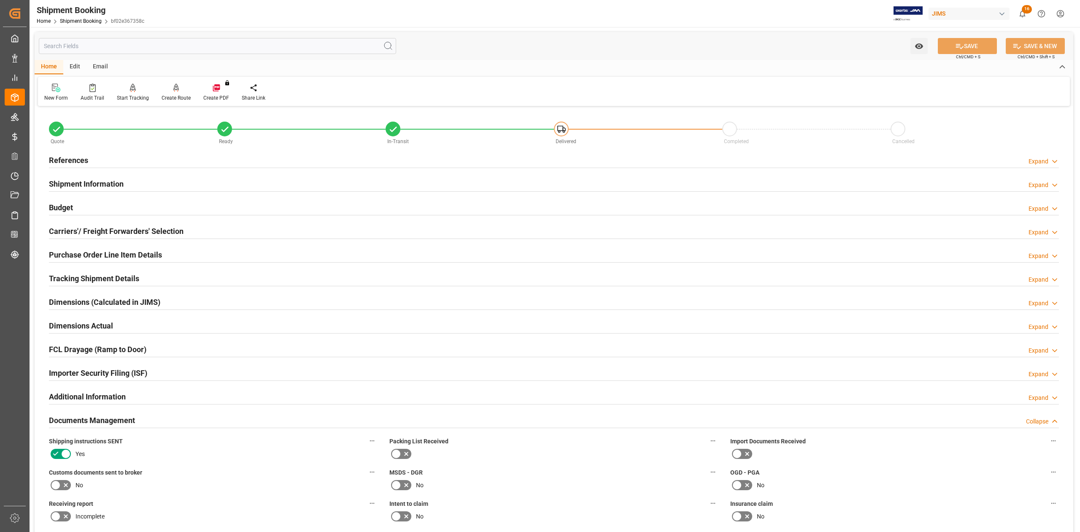
click at [98, 422] on h2 "Documents Management" at bounding box center [92, 419] width 86 height 11
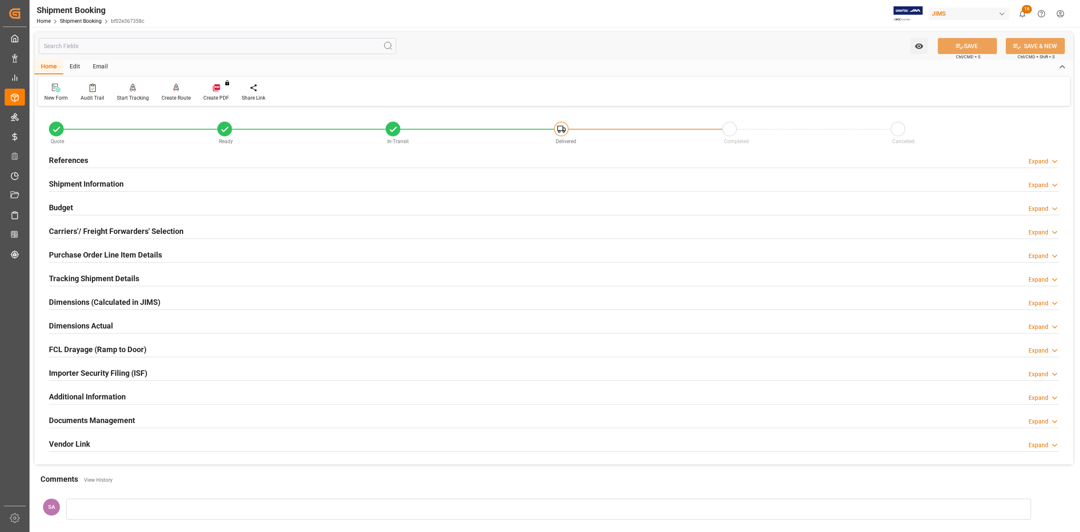
click at [93, 325] on h2 "Dimensions Actual" at bounding box center [81, 325] width 64 height 11
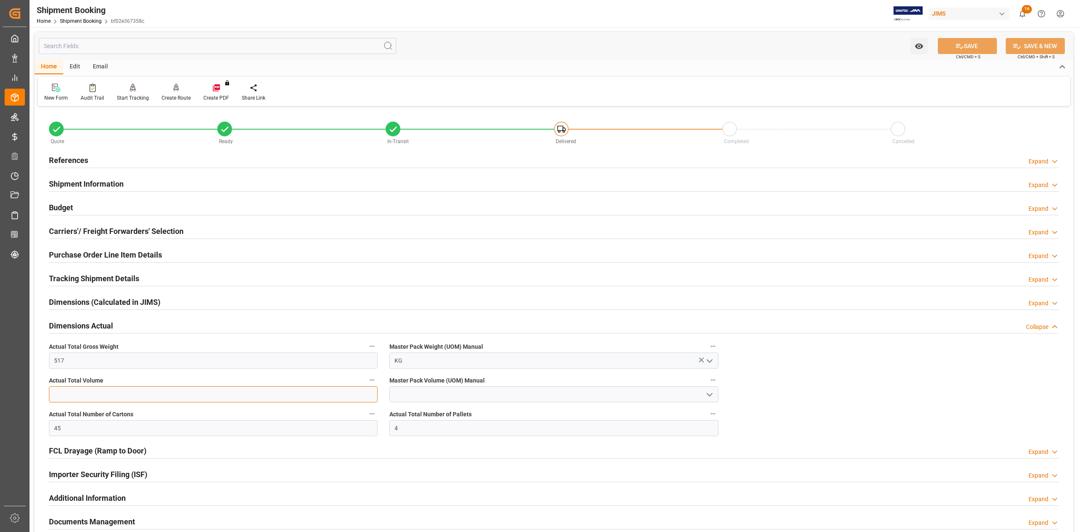
click at [106, 392] on input "text" at bounding box center [213, 394] width 329 height 16
type input "7.599"
click at [466, 397] on input at bounding box center [553, 394] width 329 height 16
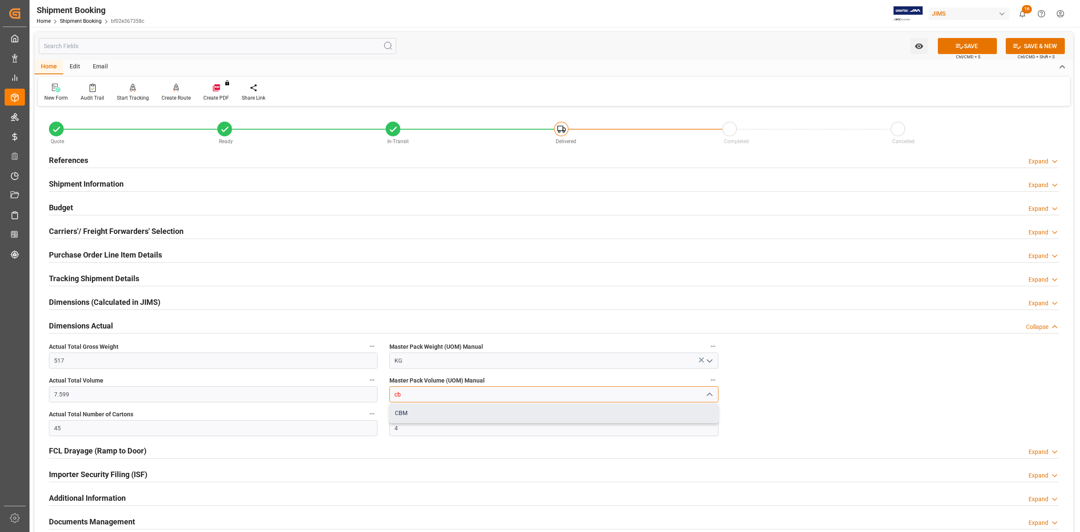
click at [441, 413] on div "CBM" at bounding box center [554, 412] width 328 height 19
type input "CBM"
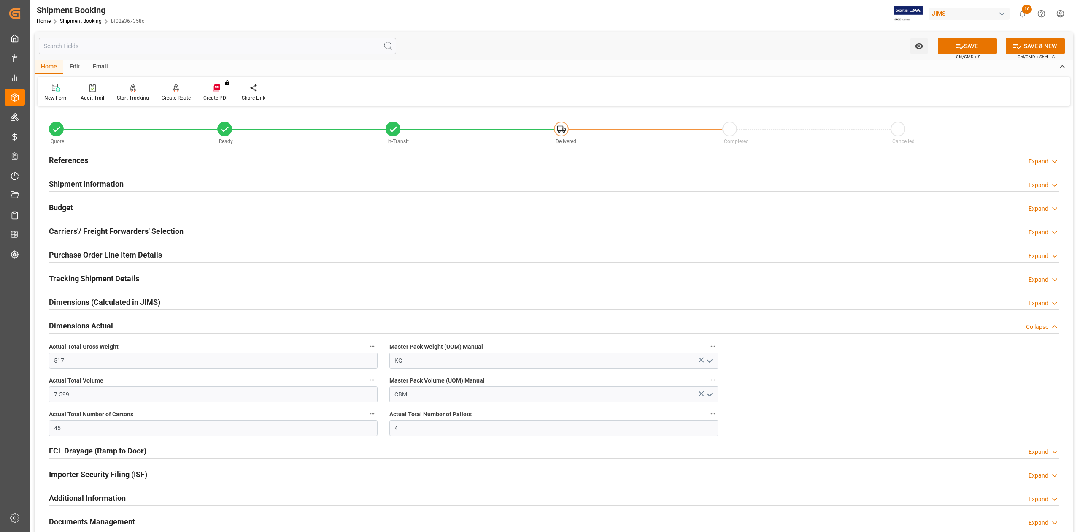
click at [60, 206] on h2 "Budget" at bounding box center [61, 207] width 24 height 11
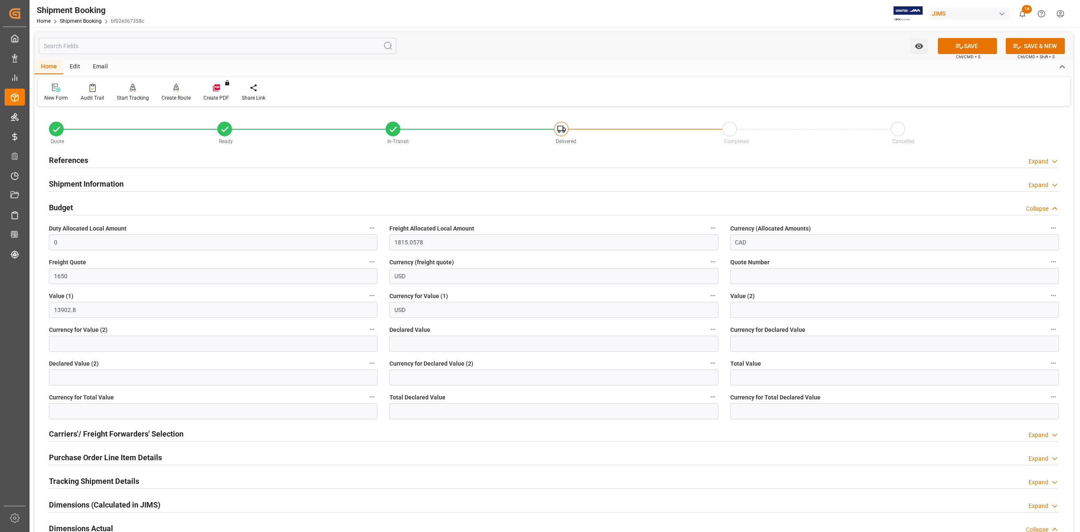
click at [60, 207] on h2 "Budget" at bounding box center [61, 207] width 24 height 11
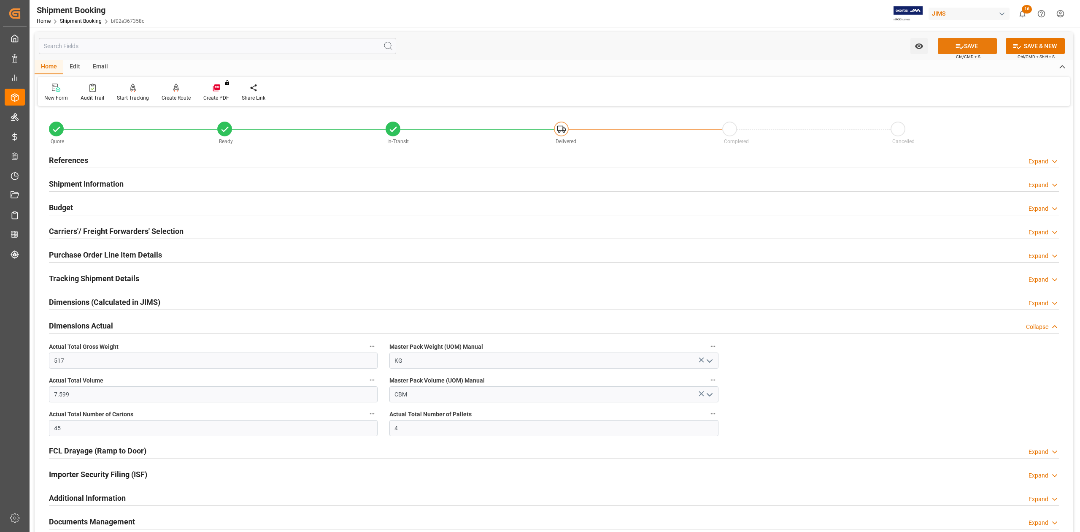
click at [974, 48] on button "SAVE" at bounding box center [967, 46] width 59 height 16
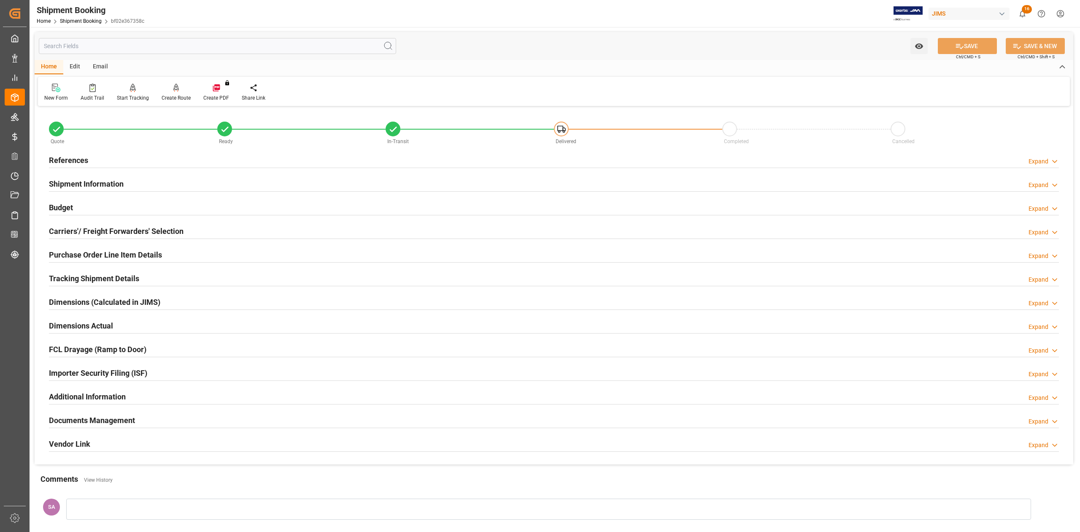
click at [71, 324] on h2 "Dimensions Actual" at bounding box center [81, 325] width 64 height 11
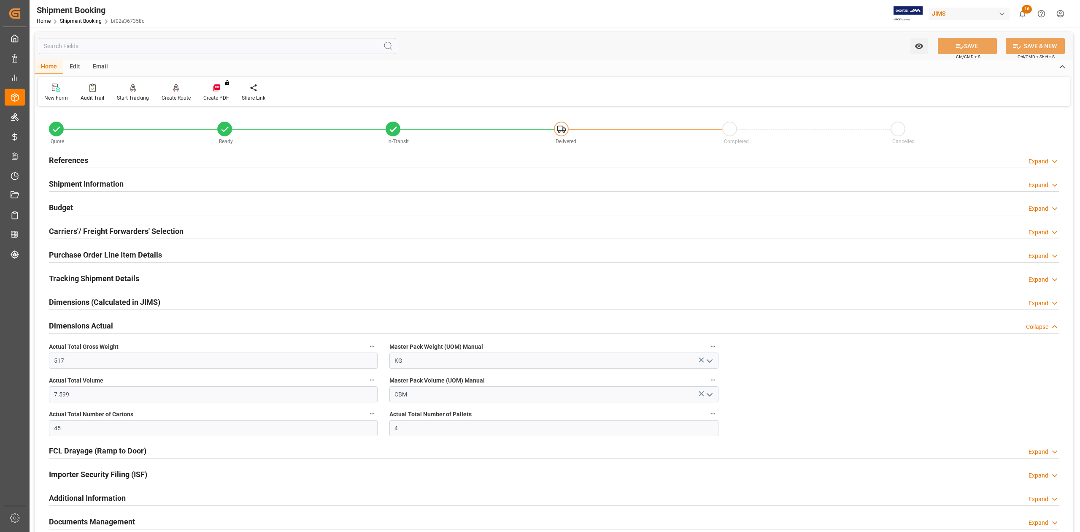
click at [70, 325] on h2 "Dimensions Actual" at bounding box center [81, 325] width 64 height 11
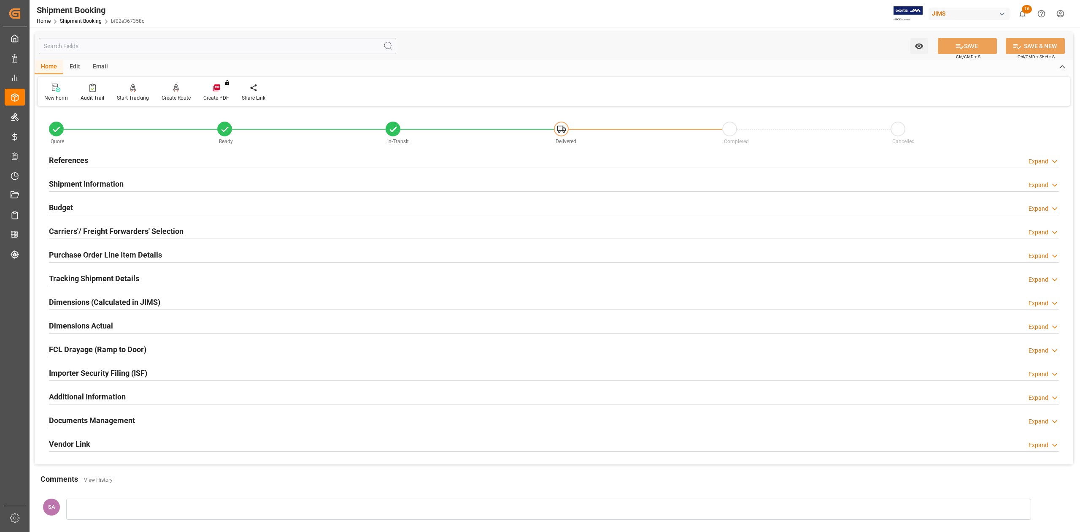
drag, startPoint x: 120, startPoint y: 424, endPoint x: 470, endPoint y: 377, distance: 352.9
click at [120, 424] on h2 "Documents Management" at bounding box center [92, 419] width 86 height 11
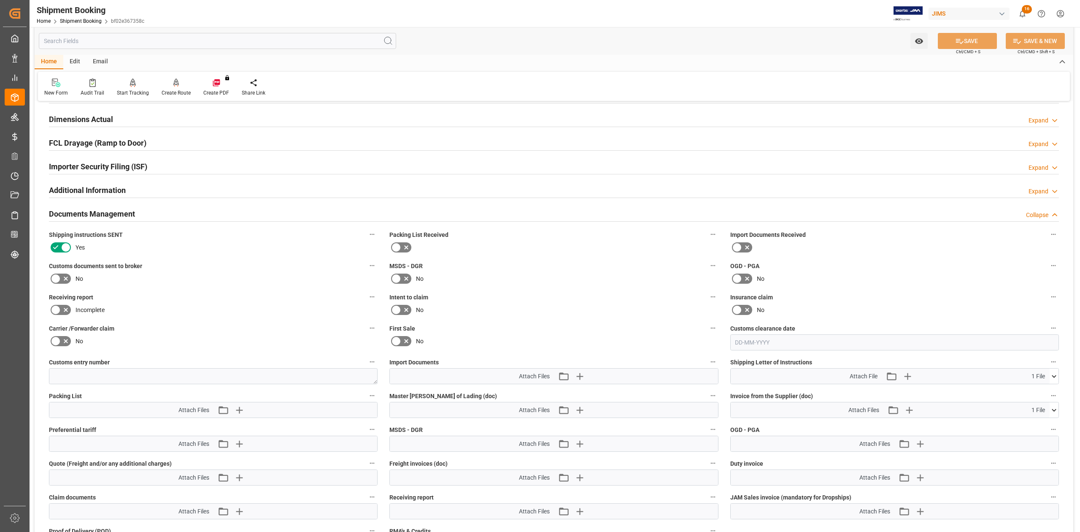
scroll to position [281, 0]
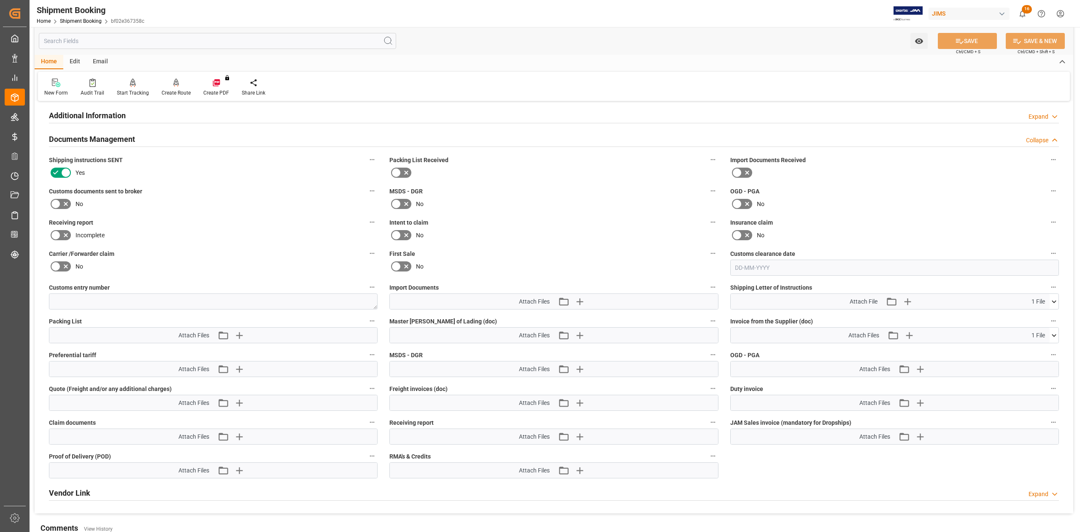
click at [61, 203] on icon at bounding box center [66, 204] width 10 height 10
click at [0, 0] on input "checkbox" at bounding box center [0, 0] width 0 height 0
click at [951, 41] on button "SAVE" at bounding box center [967, 41] width 59 height 16
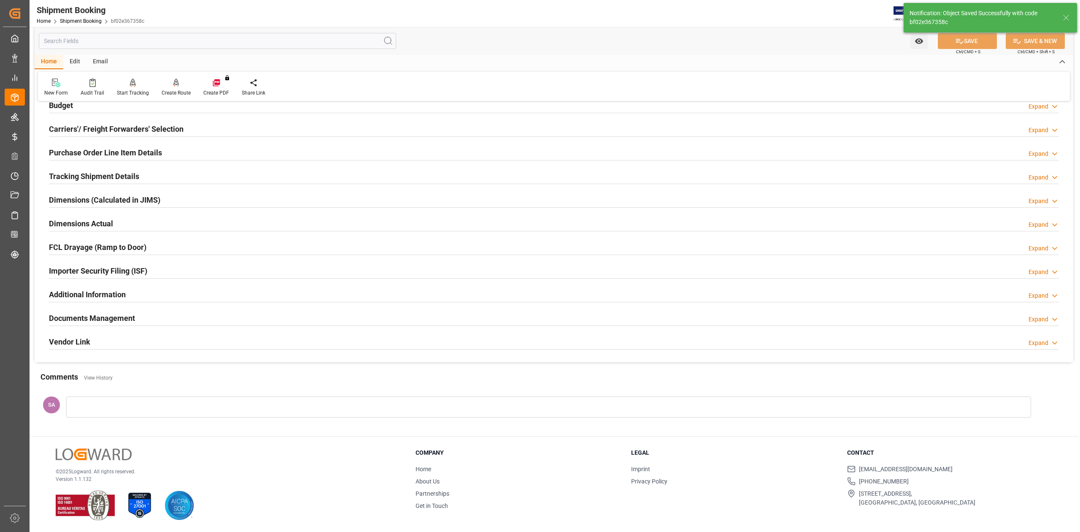
scroll to position [103, 0]
click at [92, 320] on h2 "Documents Management" at bounding box center [92, 317] width 86 height 11
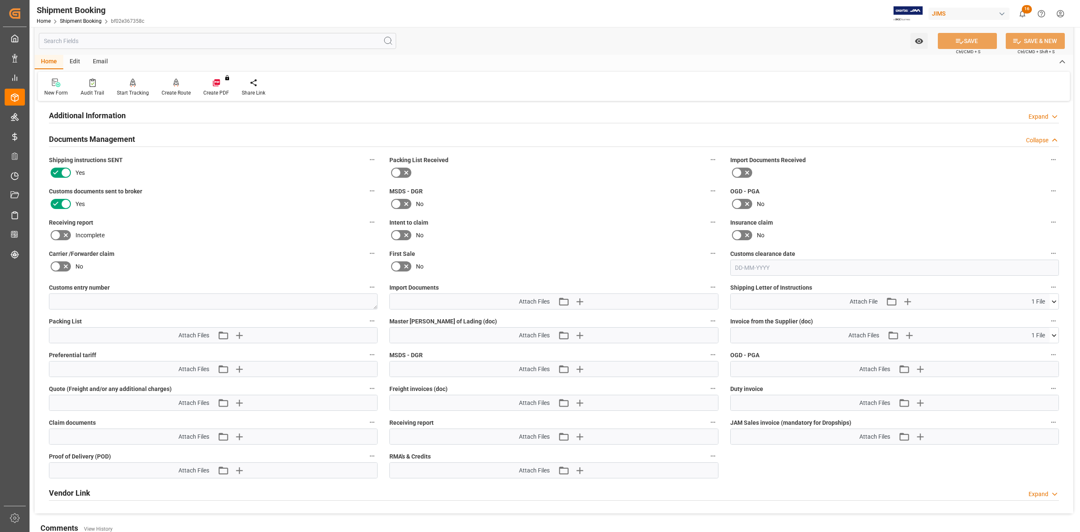
click at [1054, 335] on icon at bounding box center [1054, 335] width 5 height 3
click at [579, 334] on icon "button" at bounding box center [580, 335] width 8 height 8
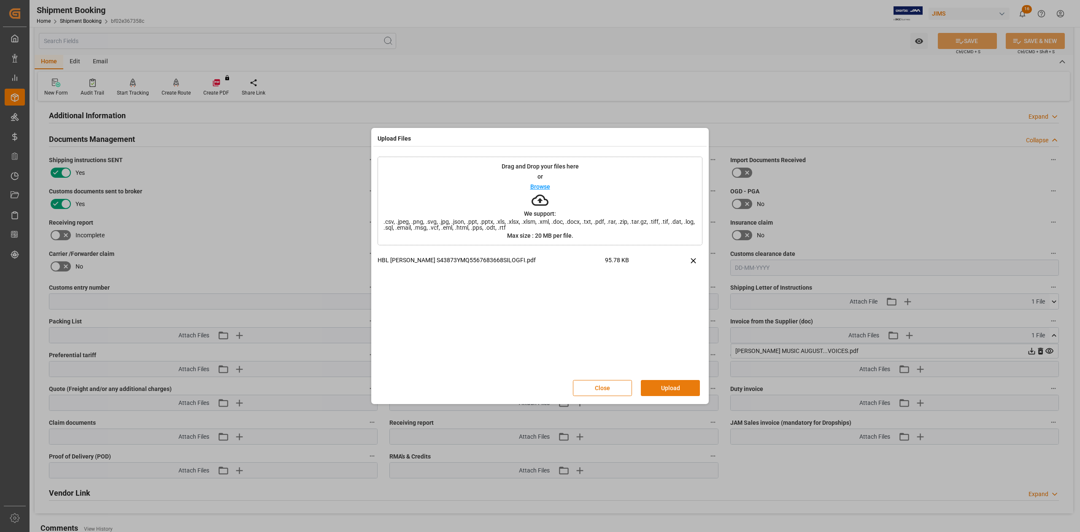
click at [691, 386] on button "Upload" at bounding box center [670, 388] width 59 height 16
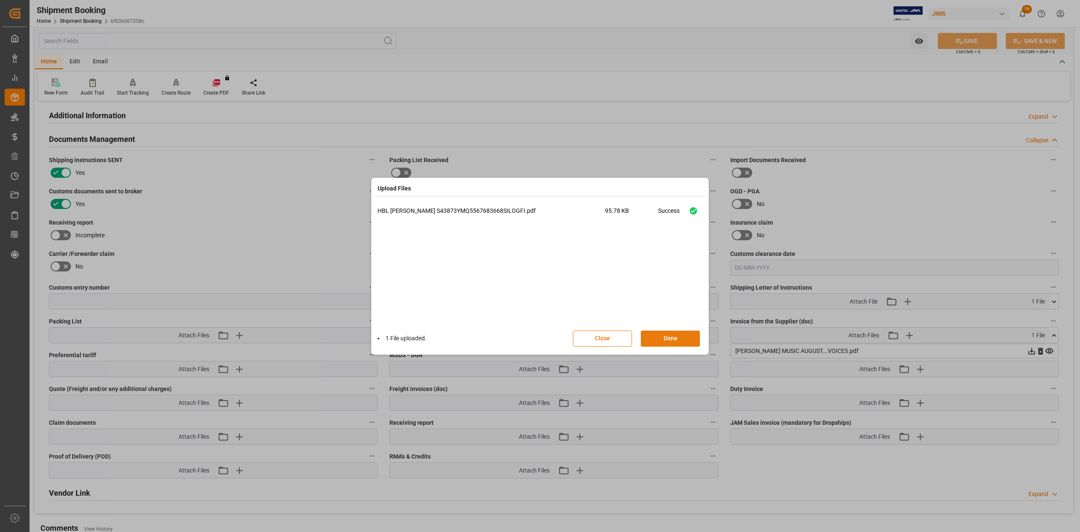
click at [683, 343] on button "Done" at bounding box center [670, 338] width 59 height 16
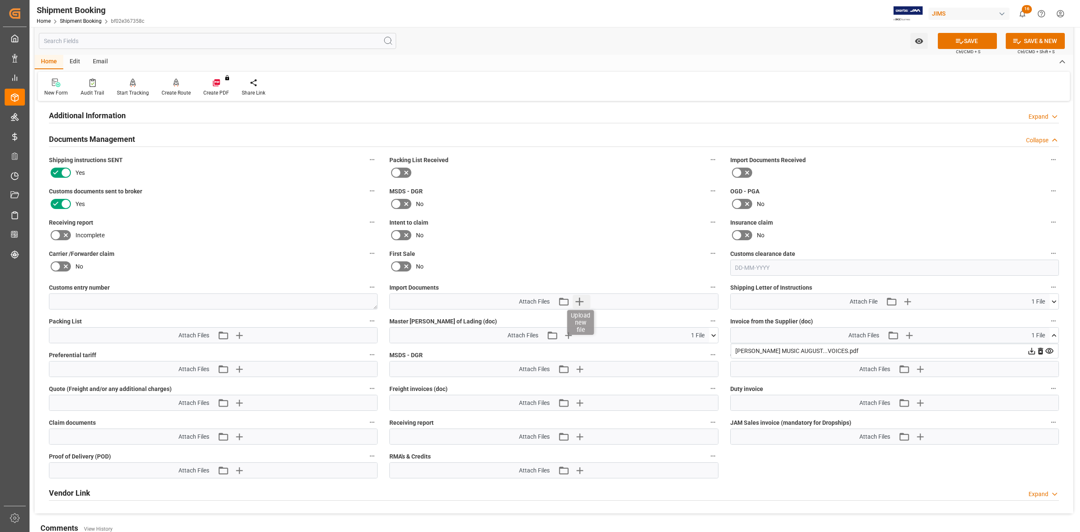
click at [585, 297] on icon "button" at bounding box center [580, 302] width 14 height 14
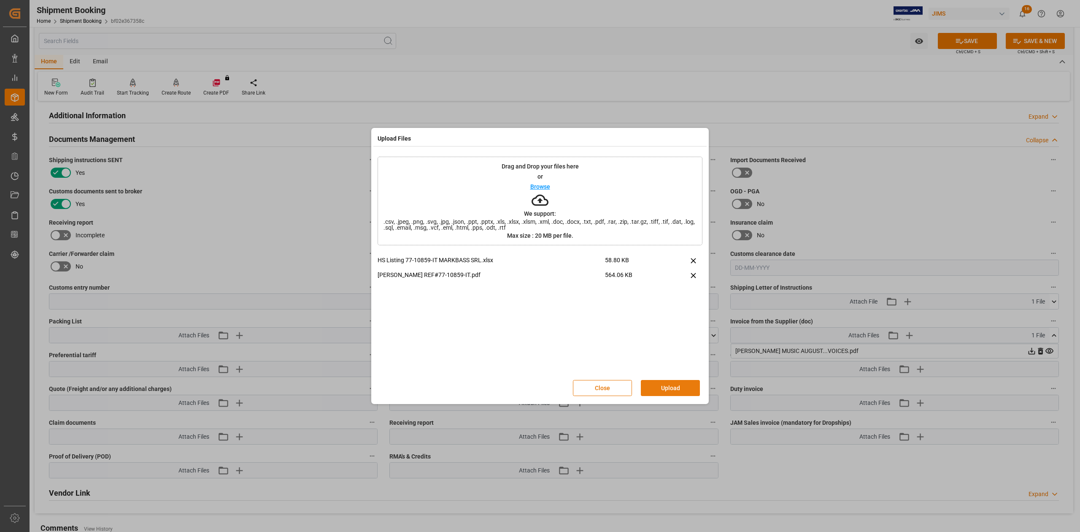
click at [677, 387] on button "Upload" at bounding box center [670, 388] width 59 height 16
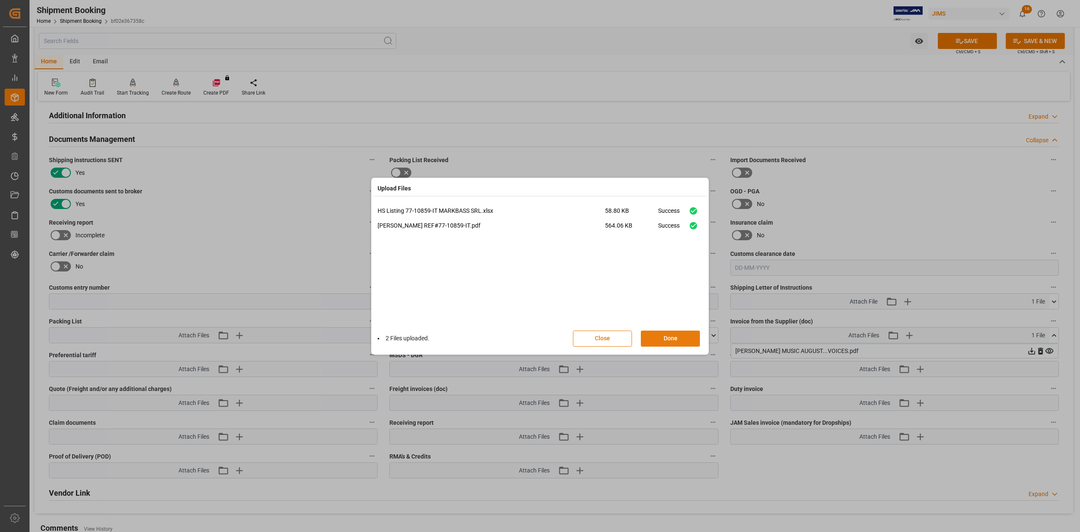
click at [692, 336] on button "Done" at bounding box center [670, 338] width 59 height 16
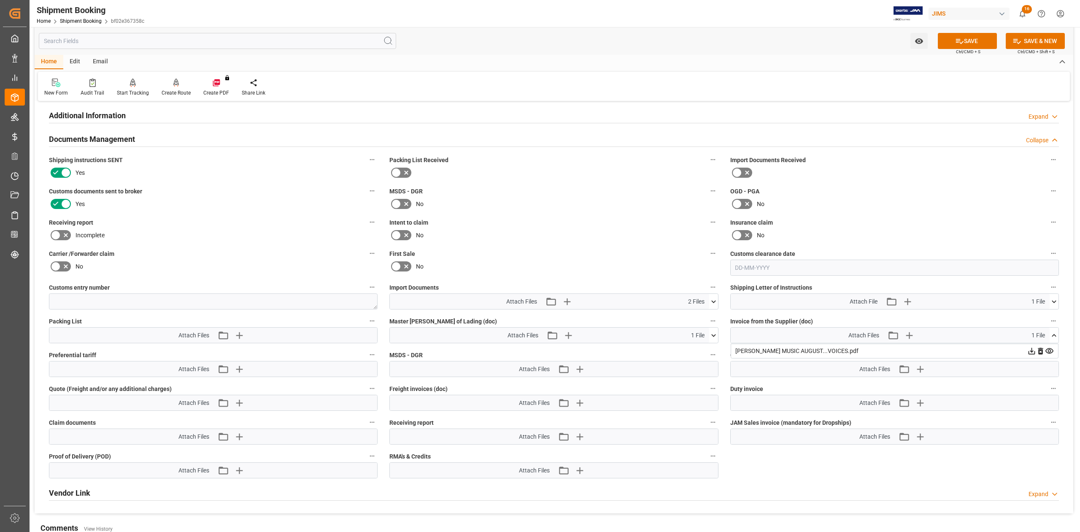
click at [955, 44] on icon at bounding box center [959, 41] width 9 height 9
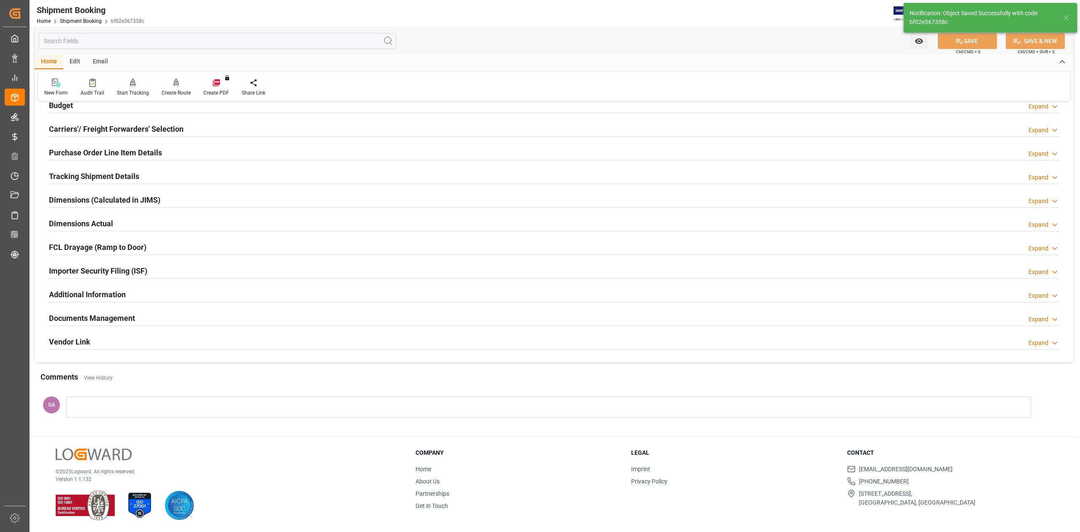
scroll to position [103, 0]
click at [128, 319] on h2 "Documents Management" at bounding box center [92, 317] width 86 height 11
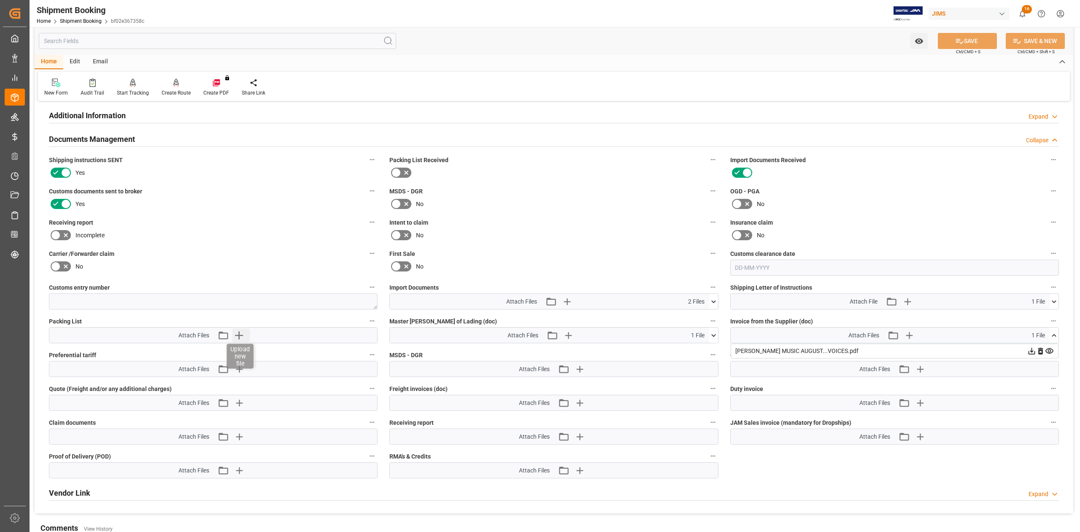
click at [242, 335] on icon "button" at bounding box center [239, 335] width 8 height 8
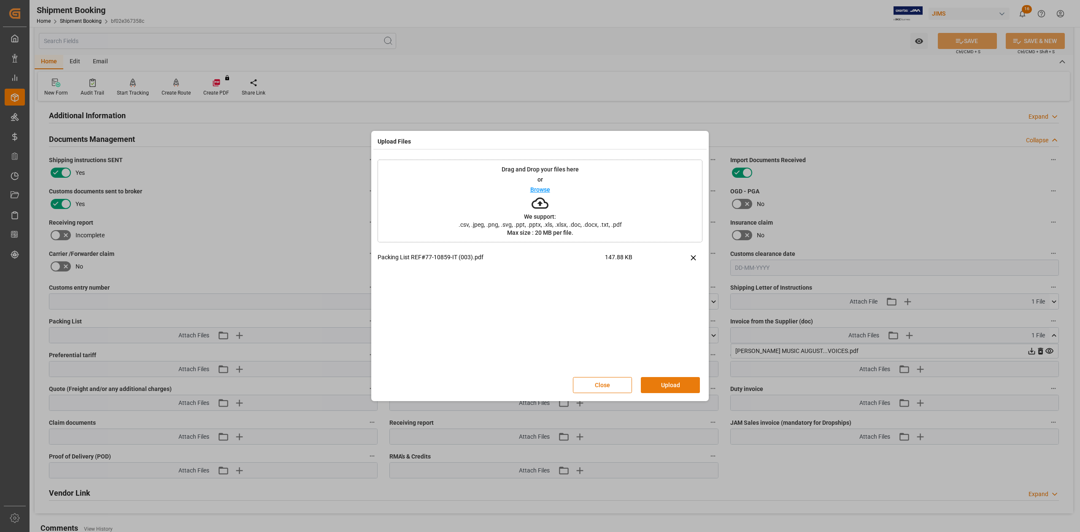
click at [684, 387] on button "Upload" at bounding box center [670, 385] width 59 height 16
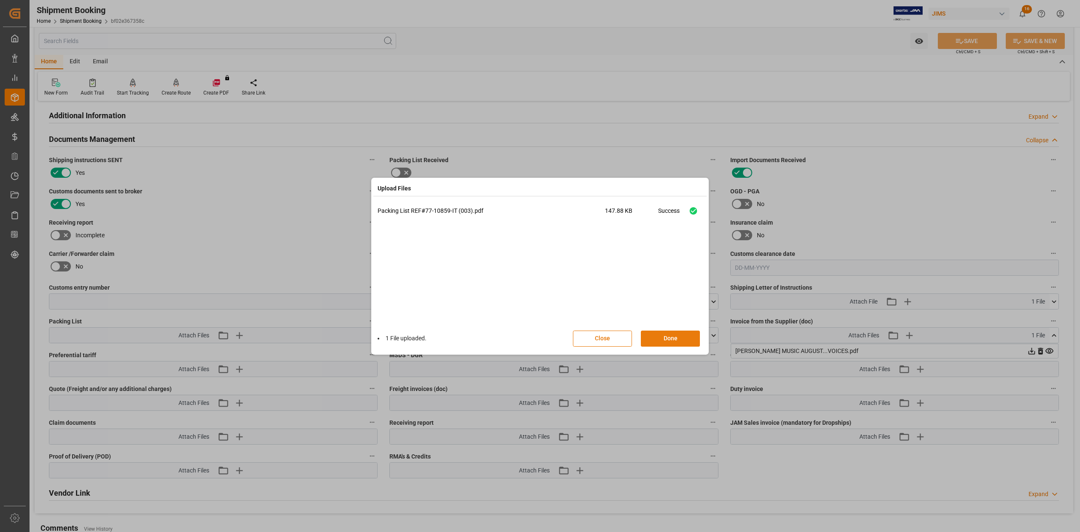
click at [672, 336] on button "Done" at bounding box center [670, 338] width 59 height 16
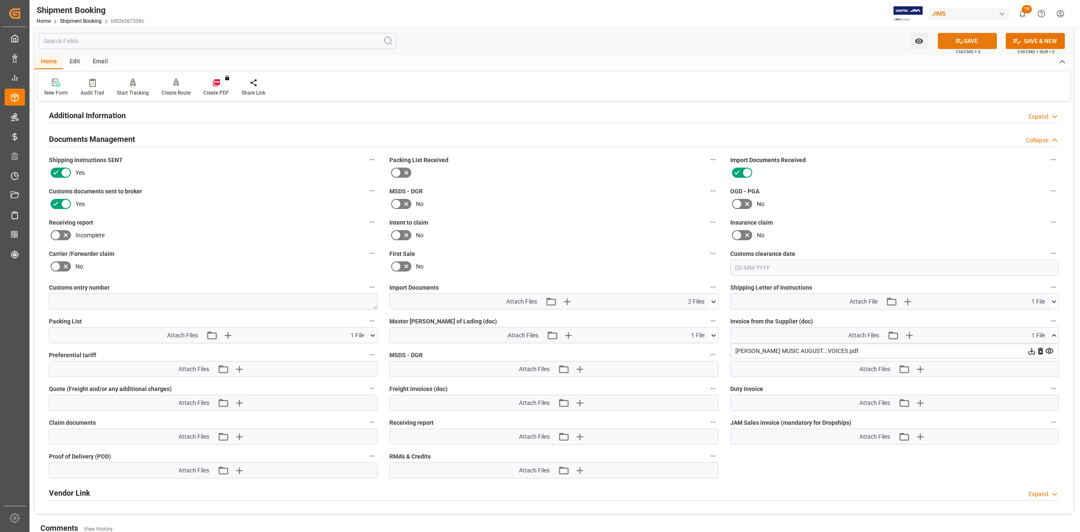
click at [969, 38] on button "SAVE" at bounding box center [967, 41] width 59 height 16
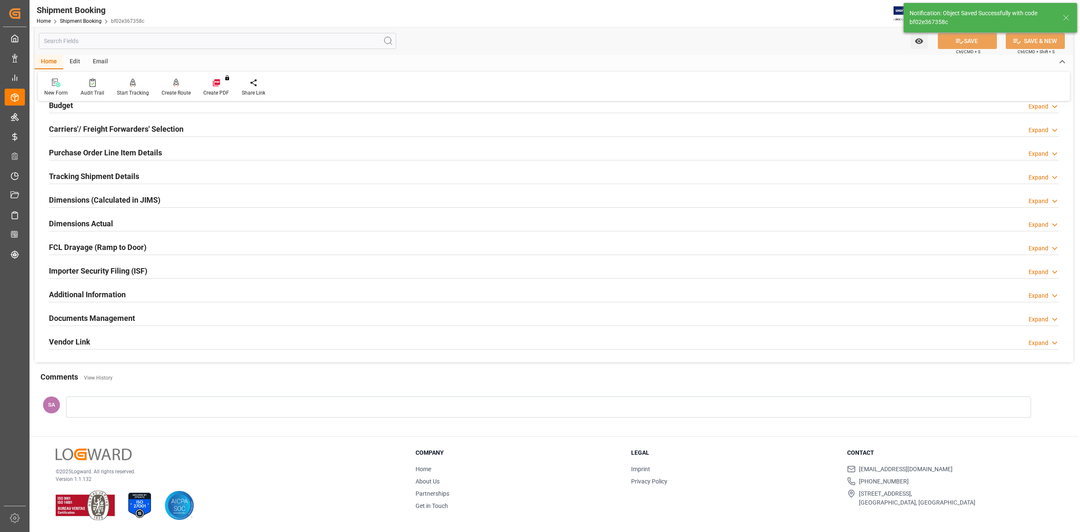
scroll to position [103, 0]
click at [113, 316] on h2 "Documents Management" at bounding box center [92, 317] width 86 height 11
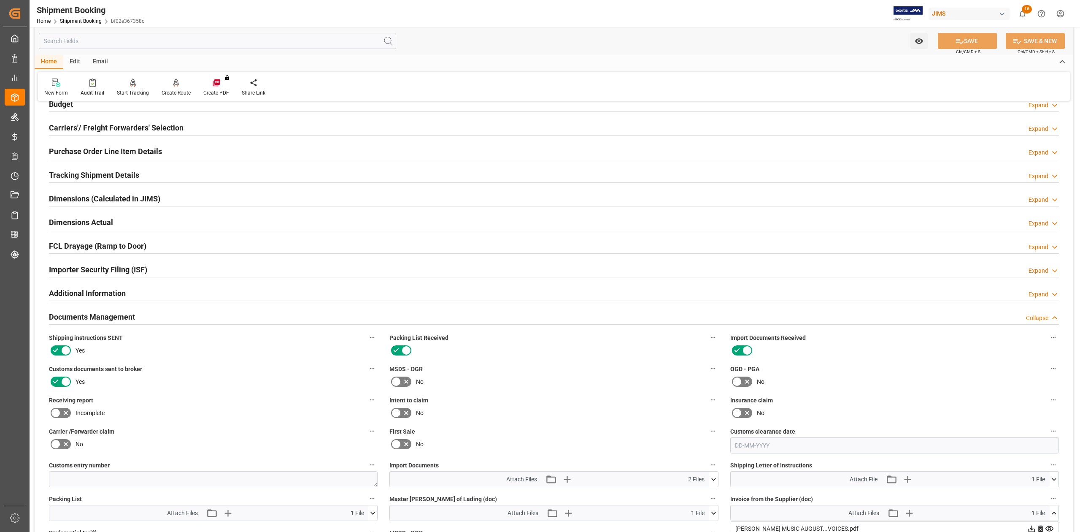
scroll to position [281, 0]
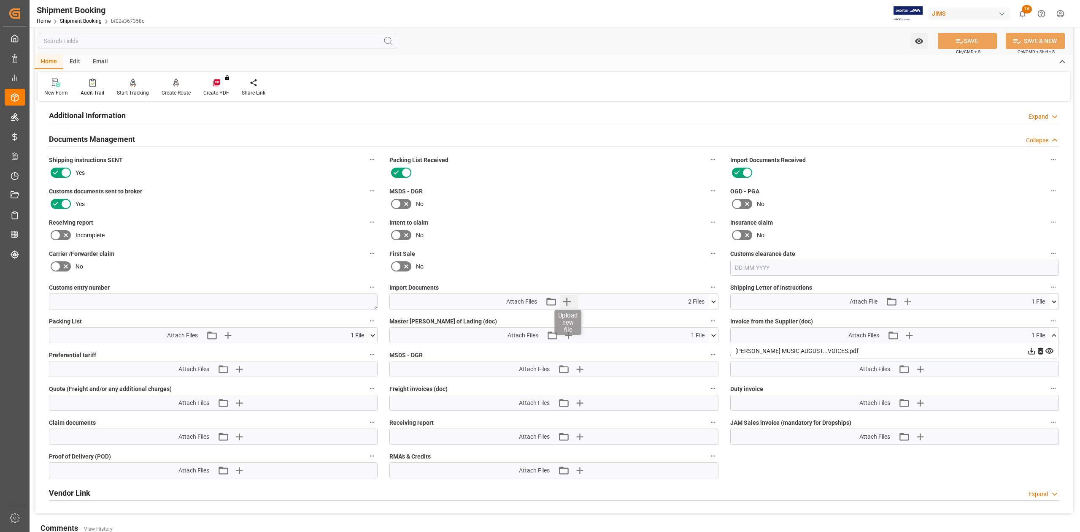
click at [565, 298] on icon "button" at bounding box center [567, 302] width 14 height 14
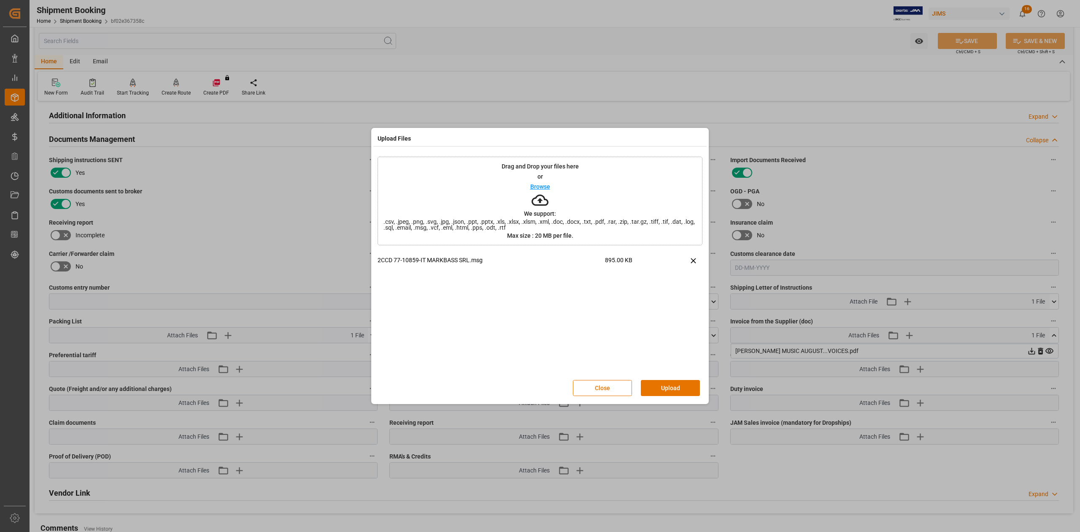
click at [663, 379] on div "Close Upload" at bounding box center [540, 388] width 325 height 28
click at [677, 388] on button "Upload" at bounding box center [670, 388] width 59 height 16
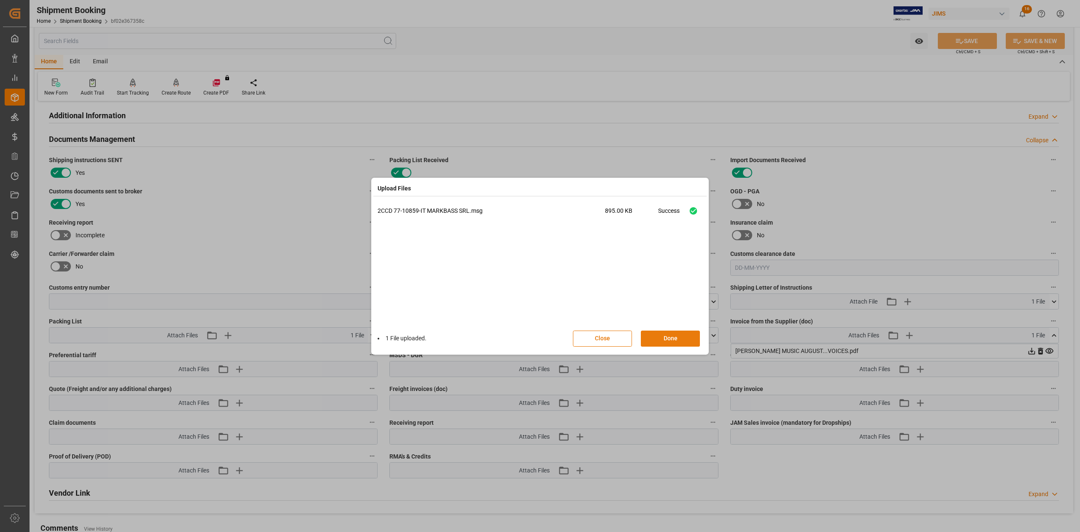
click at [681, 340] on button "Done" at bounding box center [670, 338] width 59 height 16
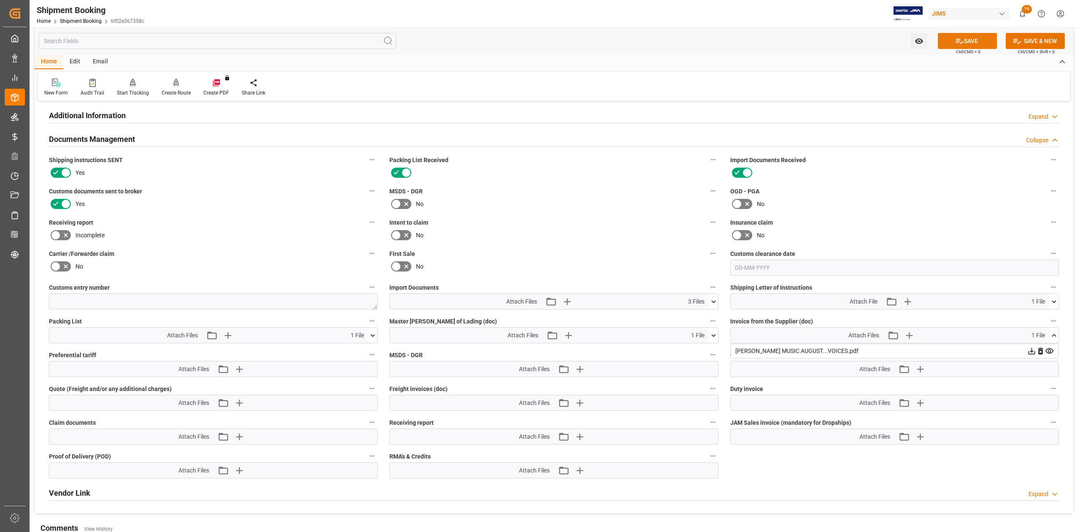
click at [966, 39] on button "SAVE" at bounding box center [967, 41] width 59 height 16
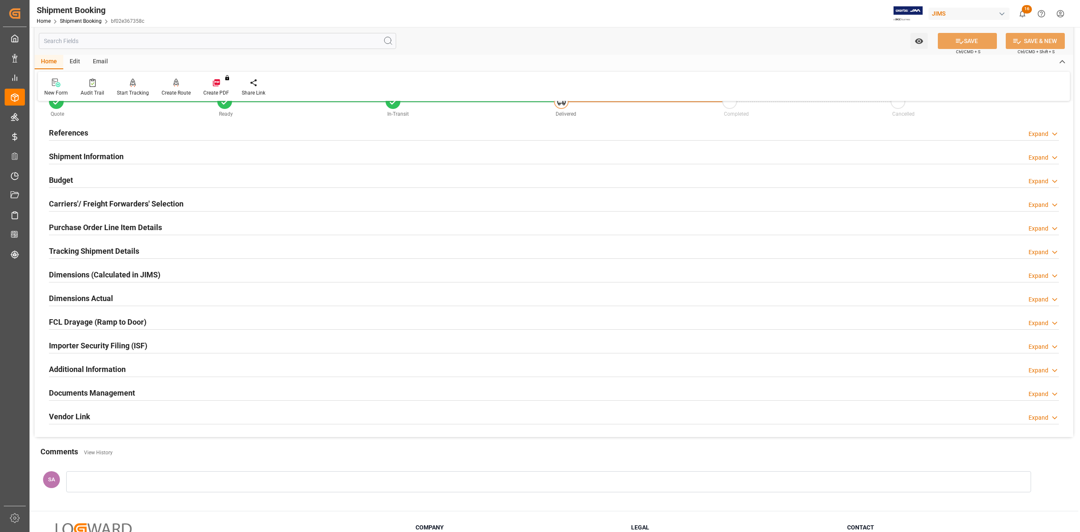
scroll to position [0, 0]
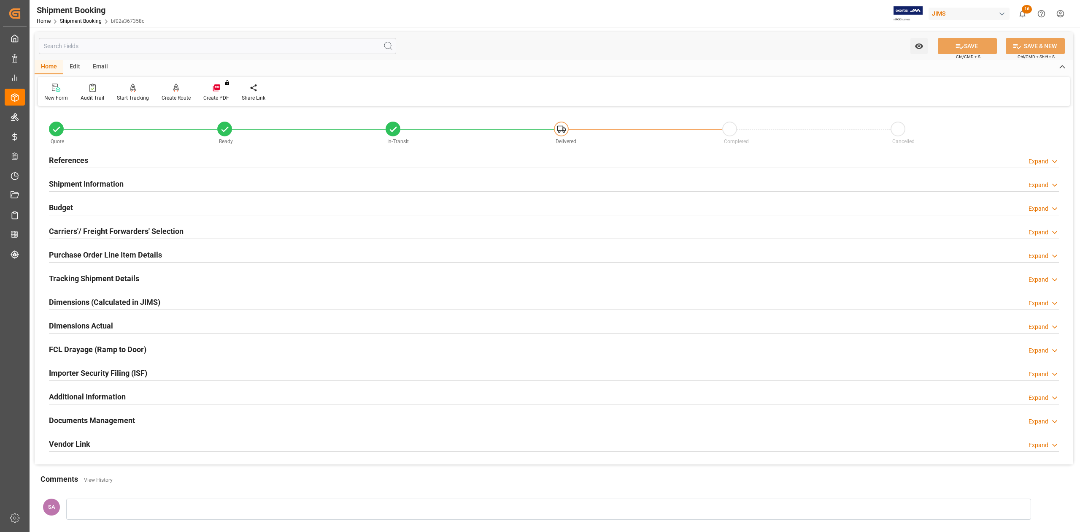
drag, startPoint x: 83, startPoint y: 157, endPoint x: 100, endPoint y: 189, distance: 37.0
click at [83, 157] on h2 "References" at bounding box center [68, 159] width 39 height 11
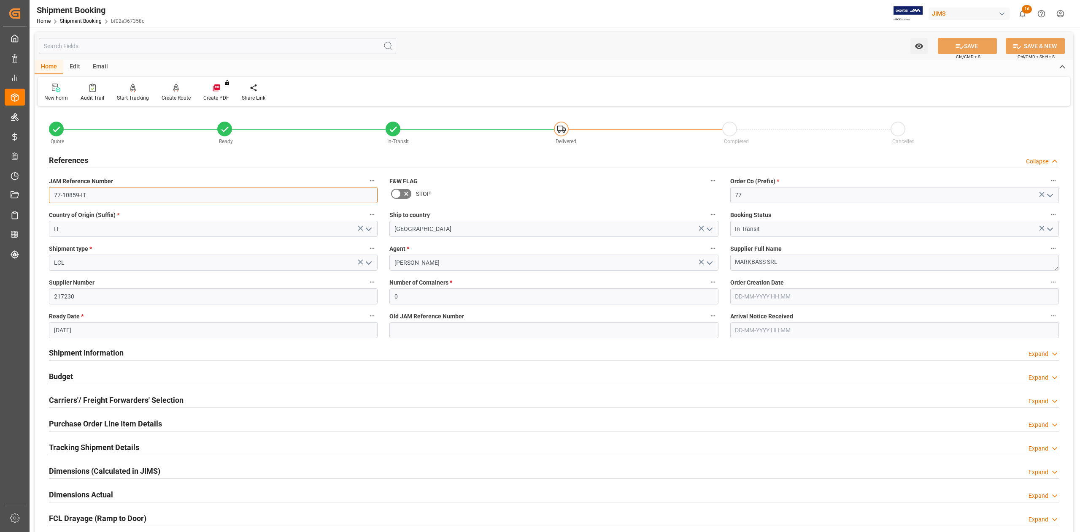
click at [103, 196] on input "77-10859-IT" at bounding box center [213, 195] width 329 height 16
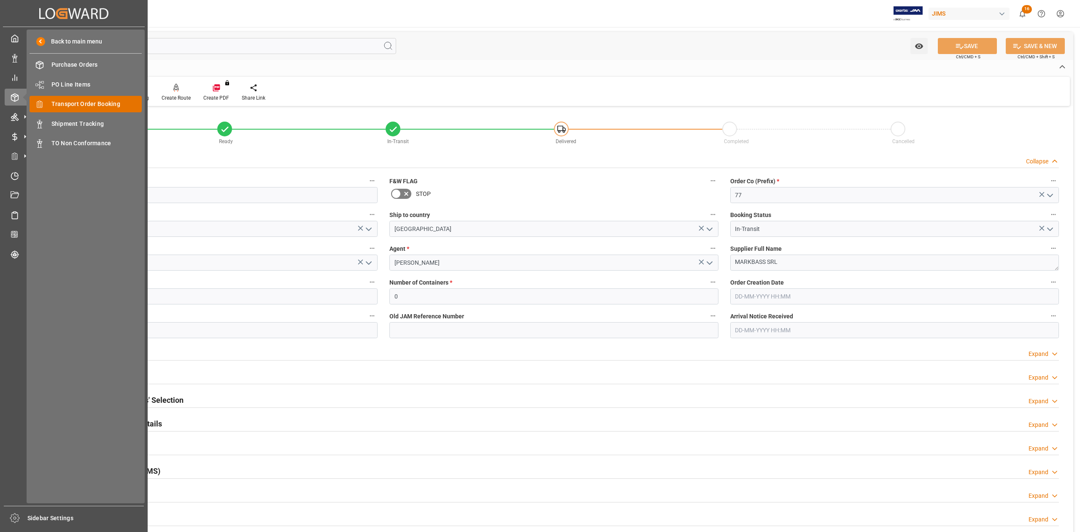
click at [95, 102] on span "Transport Order Booking" at bounding box center [96, 104] width 91 height 9
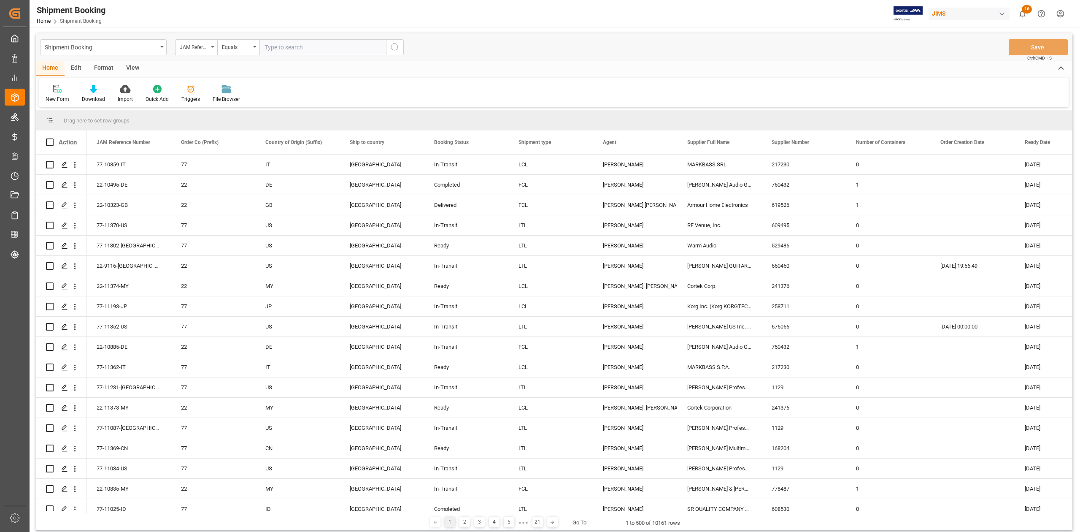
click at [287, 46] on input "text" at bounding box center [323, 47] width 127 height 16
type input "749259"
click at [214, 49] on div "JAM Reference Number" at bounding box center [196, 47] width 42 height 16
click at [211, 69] on input "text" at bounding box center [238, 67] width 119 height 14
type input "supplier"
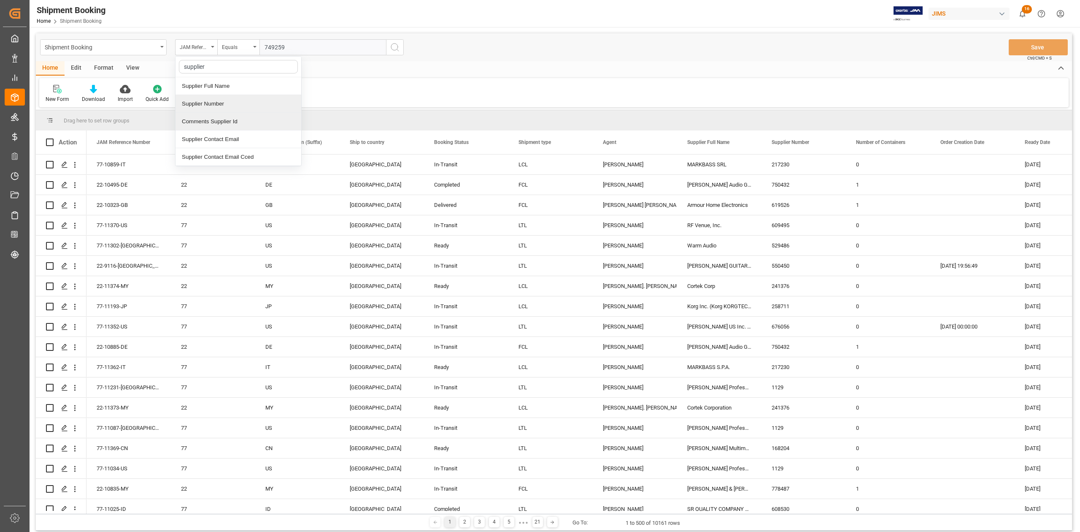
click at [218, 110] on div "Supplier Number" at bounding box center [239, 104] width 126 height 18
click at [216, 105] on div "New Form Download Import Quick Add Triggers File Browser" at bounding box center [554, 92] width 1030 height 29
click at [284, 51] on input "text" at bounding box center [323, 47] width 127 height 16
paste input "749259"
type input "749259"
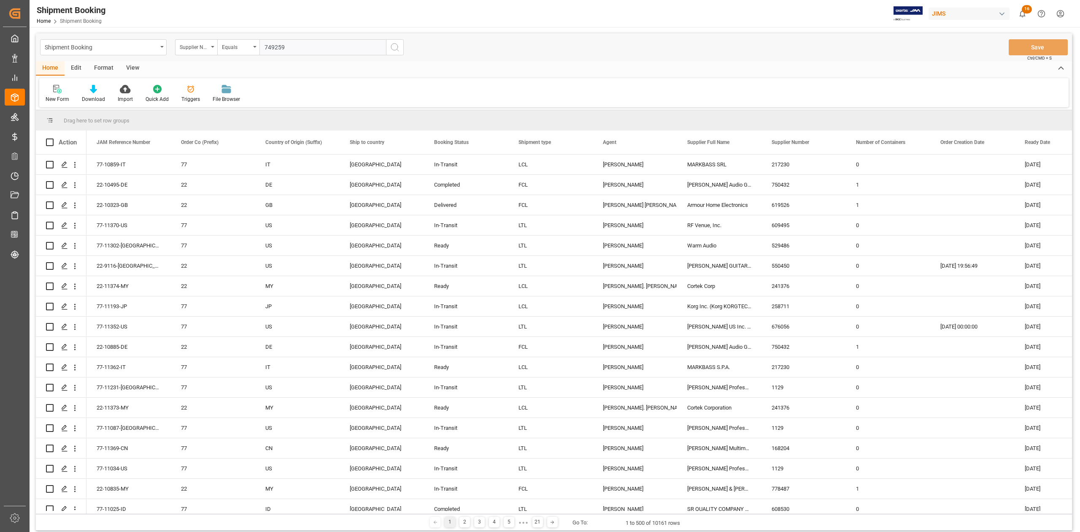
click at [393, 49] on icon "search button" at bounding box center [395, 47] width 10 height 10
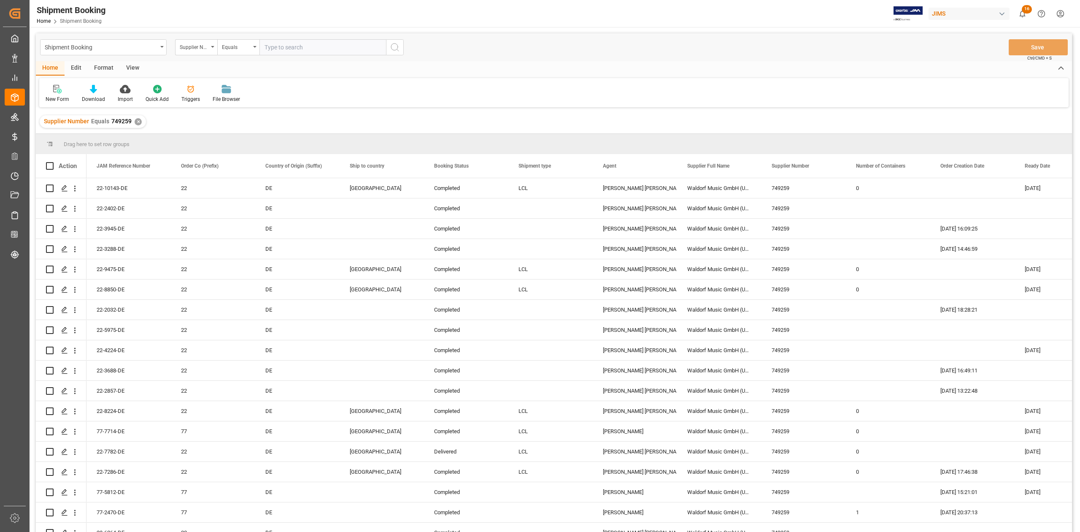
click at [136, 122] on div "✕" at bounding box center [138, 121] width 7 height 7
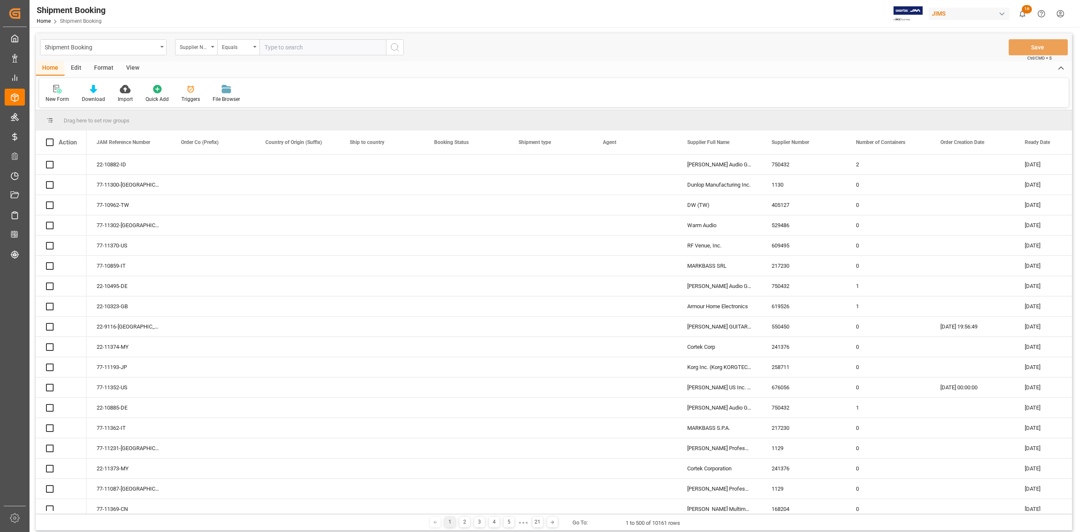
click at [215, 48] on div "Supplier Number" at bounding box center [196, 47] width 42 height 16
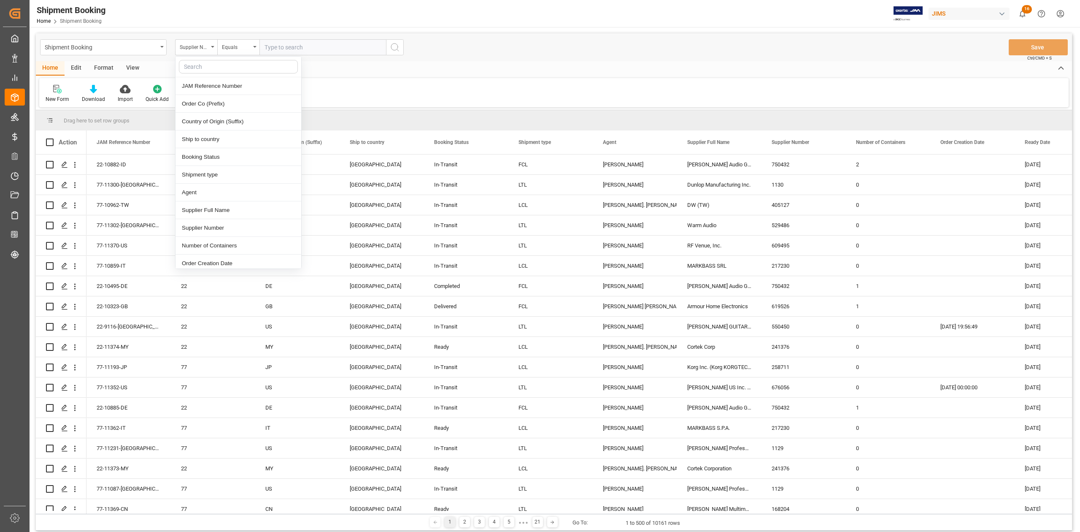
click at [211, 63] on input "text" at bounding box center [238, 67] width 119 height 14
click at [211, 83] on div "JAM Reference Number" at bounding box center [239, 86] width 126 height 18
click at [313, 48] on input "text" at bounding box center [323, 47] width 127 height 16
paste input "77-10533-CN"
type input "77-10533-CN"
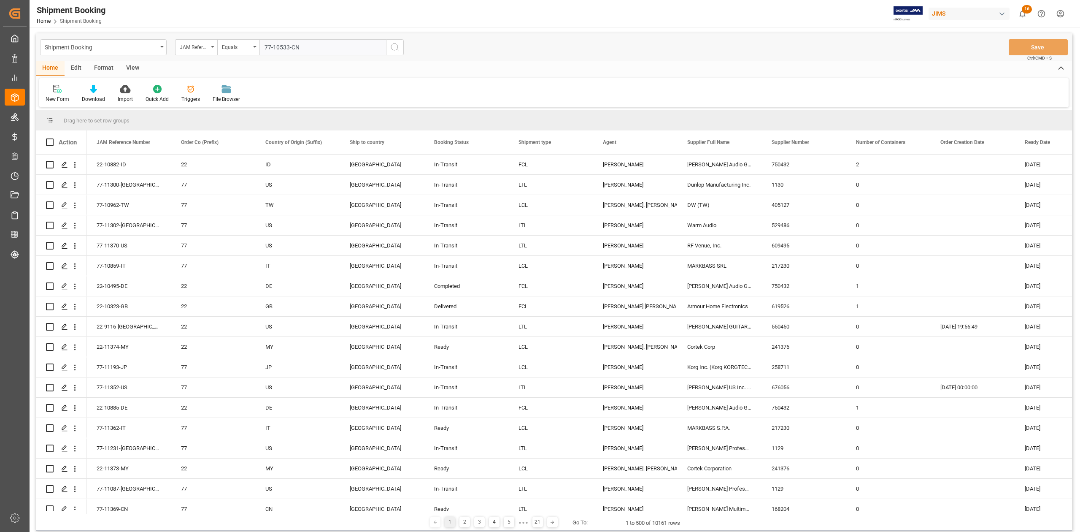
click at [398, 50] on line "search button" at bounding box center [398, 50] width 2 height 2
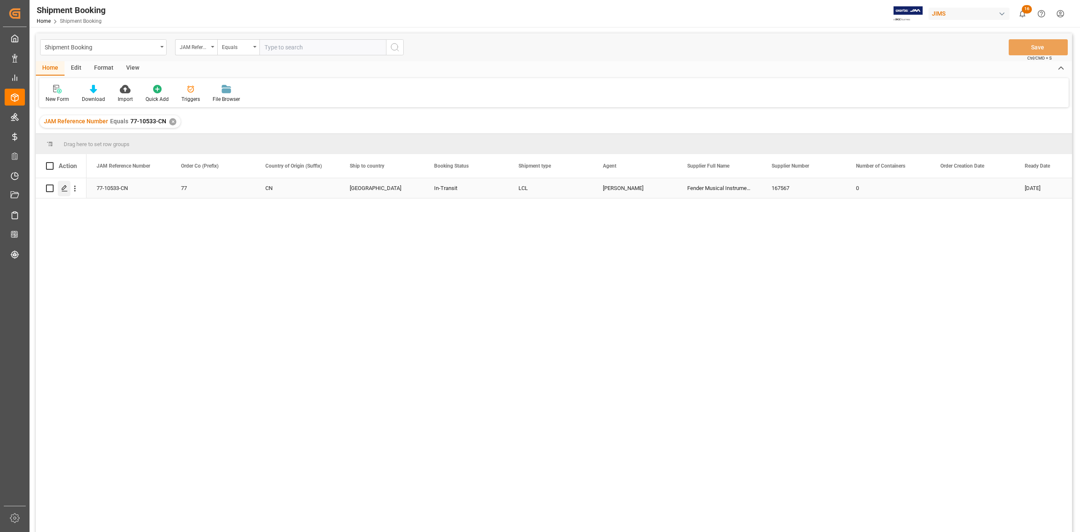
click at [65, 187] on icon "Press SPACE to select this row." at bounding box center [64, 188] width 7 height 7
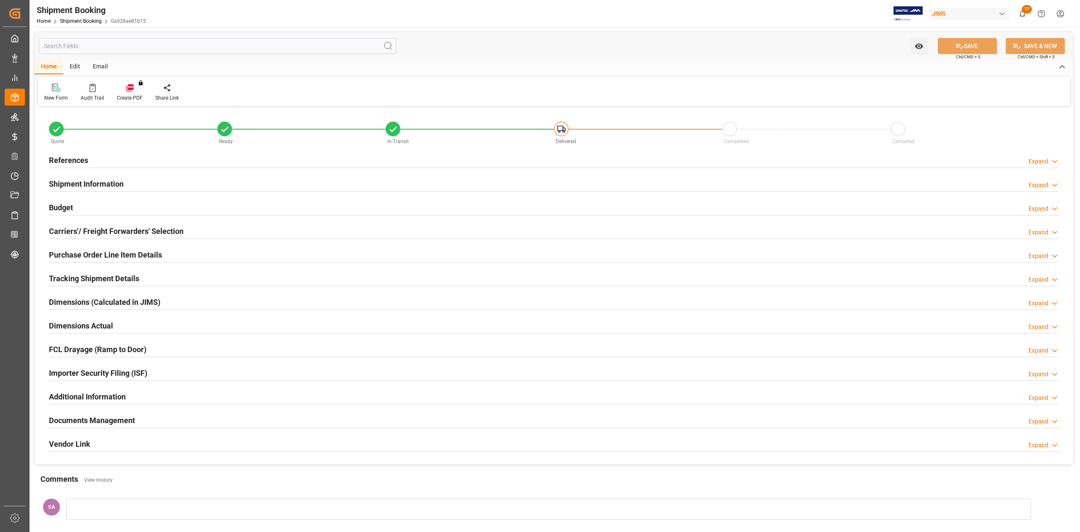
type input "0"
type input "79"
type input "[DATE]"
click at [89, 186] on h2 "Shipment Information" at bounding box center [86, 183] width 75 height 11
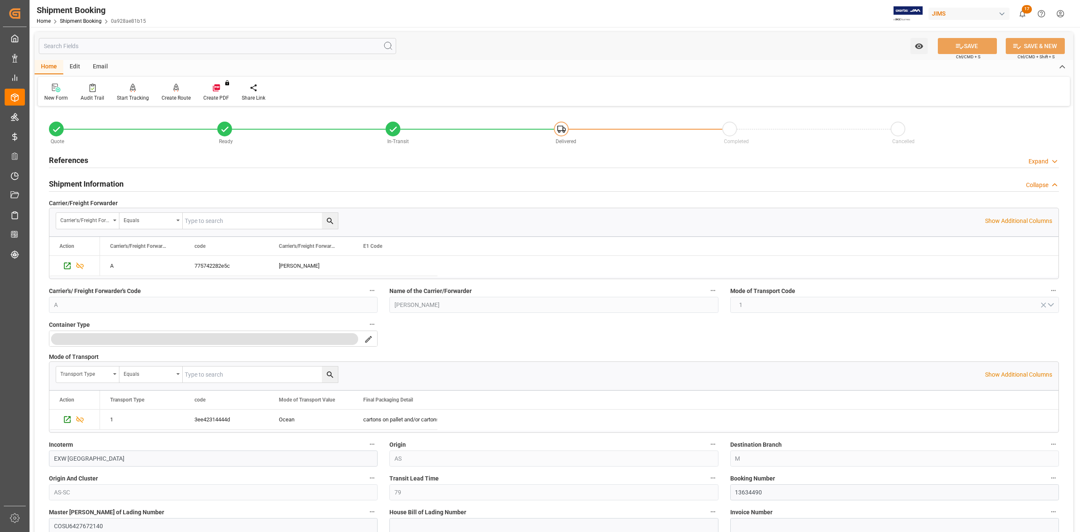
click at [76, 161] on h2 "References" at bounding box center [68, 159] width 39 height 11
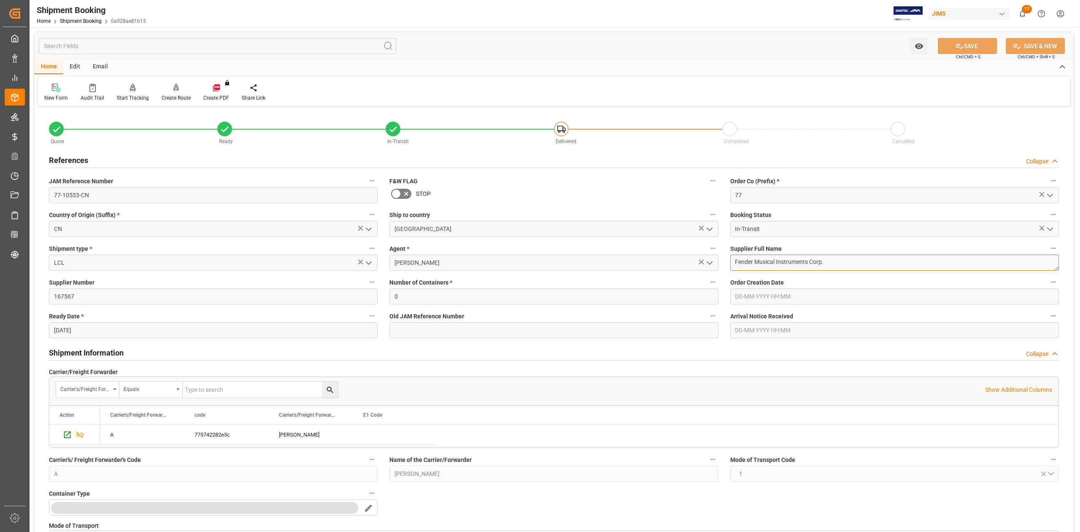
click at [846, 259] on textarea "Fender Musical Instruments Corp." at bounding box center [894, 262] width 329 height 16
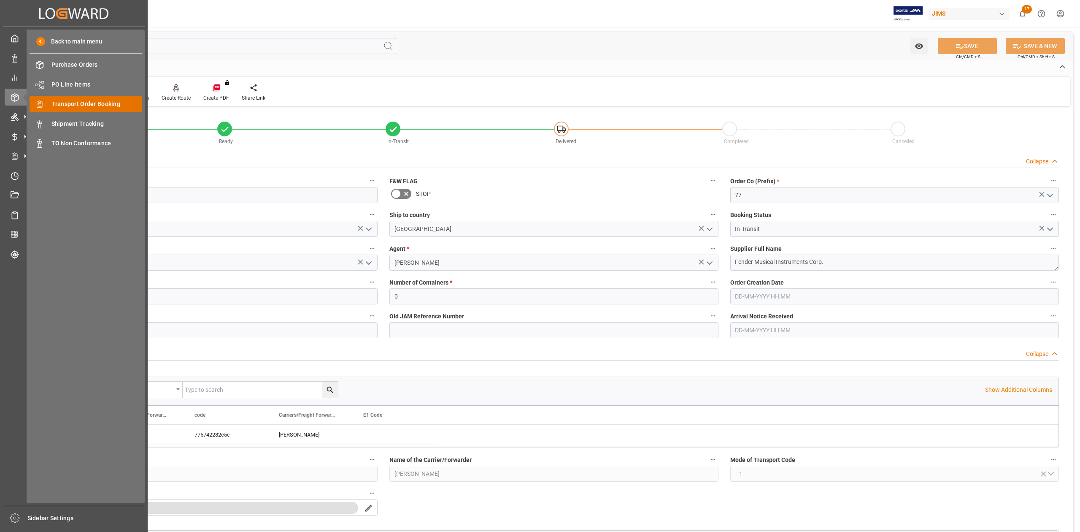
click at [95, 102] on span "Transport Order Booking" at bounding box center [96, 104] width 91 height 9
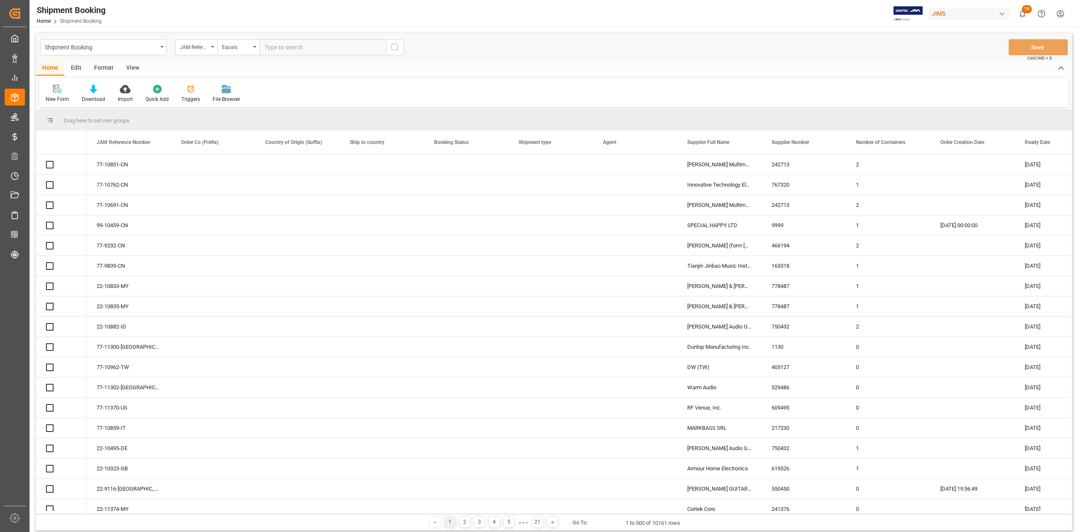
click at [333, 48] on input "text" at bounding box center [323, 47] width 127 height 16
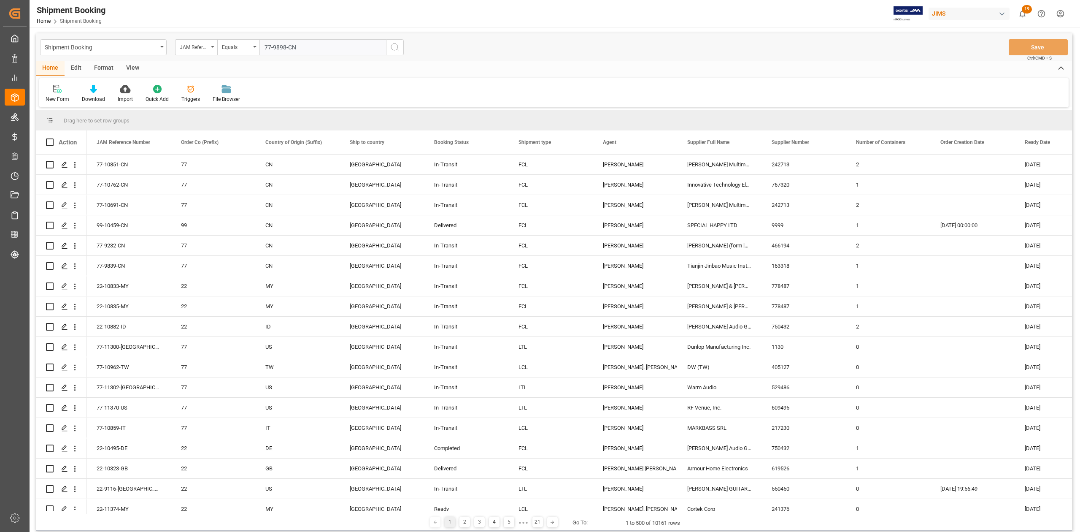
type input "77-9898-CN"
click at [394, 48] on icon "search button" at bounding box center [395, 47] width 10 height 10
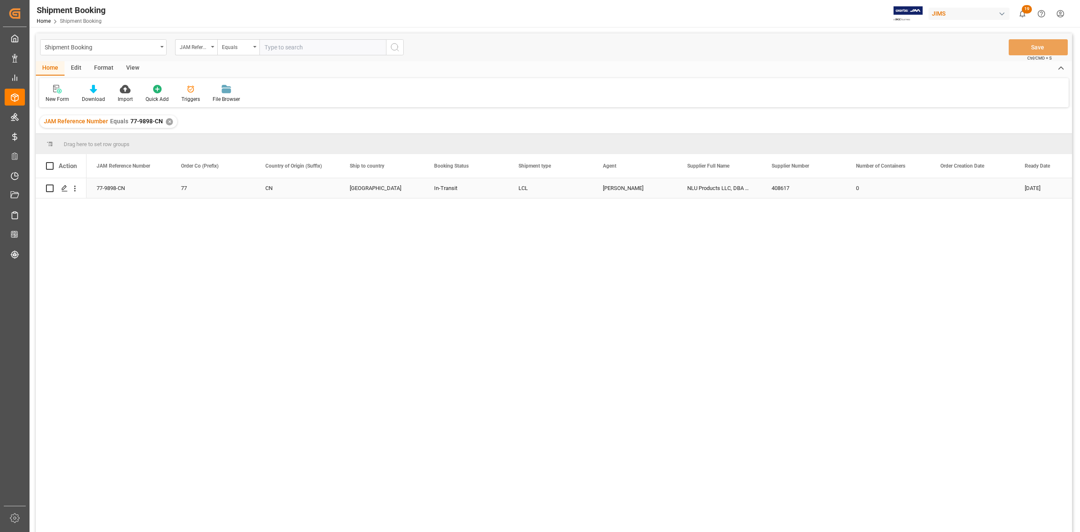
click at [138, 194] on div "77-9898-CN" at bounding box center [129, 188] width 84 height 20
click at [66, 189] on icon "Press SPACE to select this row." at bounding box center [64, 188] width 7 height 7
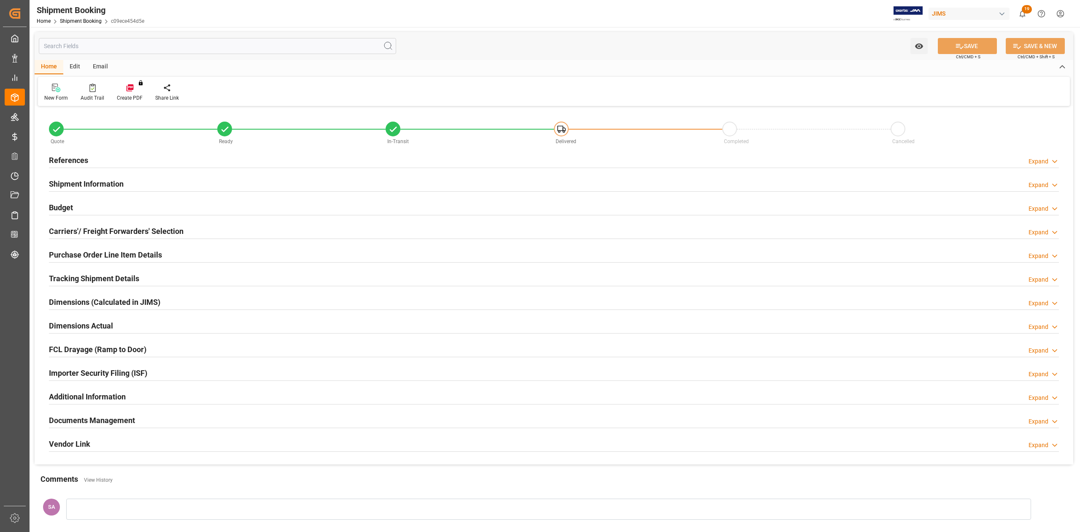
type input "0"
type input "[DATE]"
click at [82, 162] on h2 "References" at bounding box center [68, 159] width 39 height 11
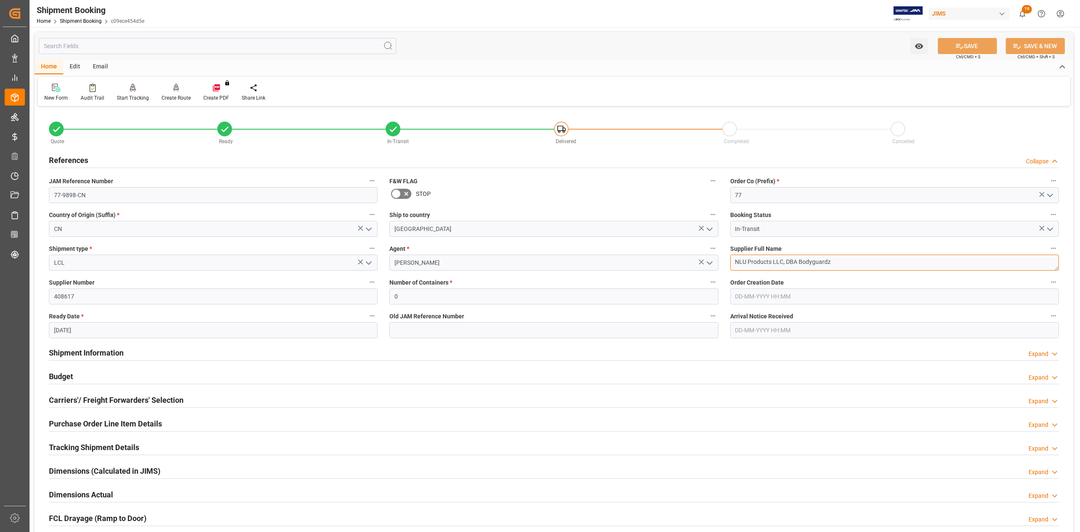
click at [851, 265] on textarea "NLU Products LLC, DBA Bodyguardz" at bounding box center [894, 262] width 329 height 16
